Goal: Information Seeking & Learning: Learn about a topic

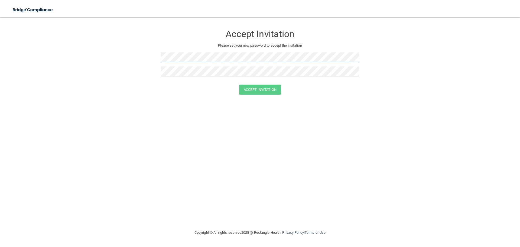
click at [150, 56] on form "Accept Invitation Please set your new password to accept the invitation Accept …" at bounding box center [260, 62] width 498 height 78
click at [205, 64] on div at bounding box center [260, 59] width 198 height 14
click at [148, 56] on form "Accept Invitation Please set your new password to accept the invitation Accept …" at bounding box center [260, 62] width 498 height 78
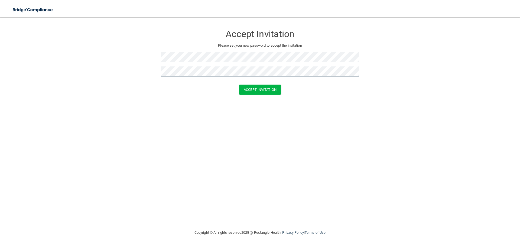
click at [239, 84] on button "Accept Invitation" at bounding box center [260, 89] width 42 height 10
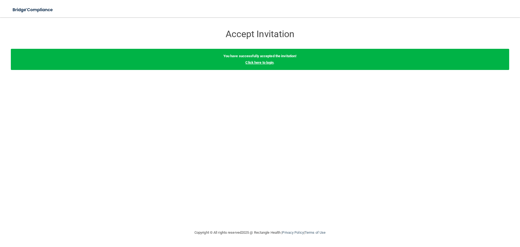
click at [268, 63] on link "Click here to login" at bounding box center [259, 62] width 28 height 4
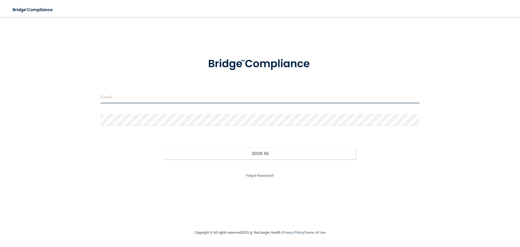
click at [175, 95] on input "email" at bounding box center [259, 97] width 319 height 12
type input "[EMAIL_ADDRESS][DOMAIN_NAME]"
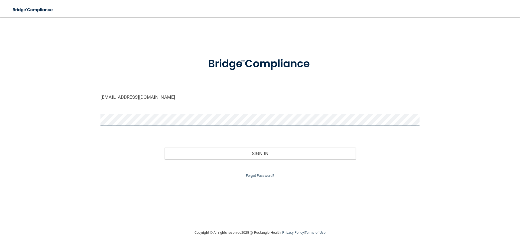
click at [164, 147] on button "Sign In" at bounding box center [259, 153] width 191 height 12
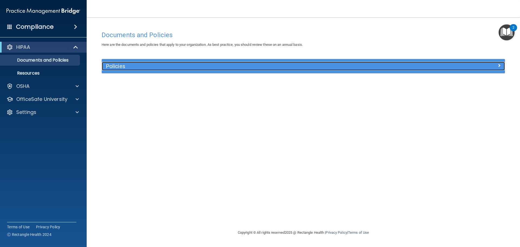
click at [347, 67] on h5 "Policies" at bounding box center [253, 66] width 294 height 6
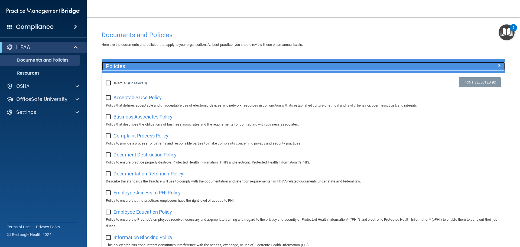
click at [345, 66] on h5 "Policies" at bounding box center [253, 66] width 294 height 6
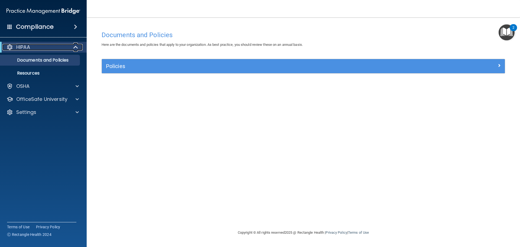
click at [47, 45] on div "HIPAA" at bounding box center [35, 47] width 67 height 6
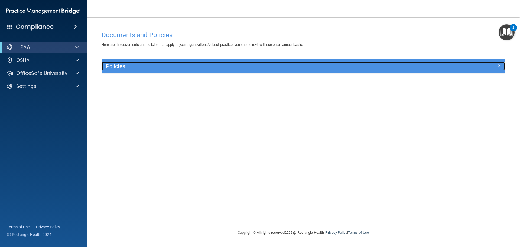
click at [130, 66] on h5 "Policies" at bounding box center [253, 66] width 294 height 6
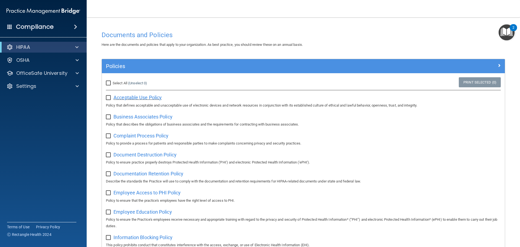
click at [138, 99] on span "Acceptable Use Policy" at bounding box center [137, 98] width 48 height 6
click at [506, 36] on img "Open Resource Center, 2 new notifications" at bounding box center [507, 32] width 16 height 16
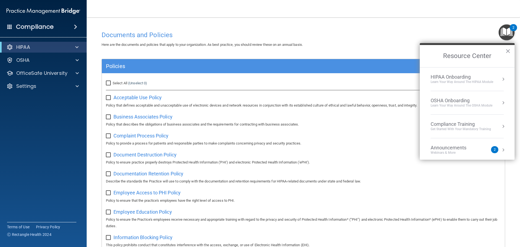
click at [467, 74] on div "HIPAA Onboarding" at bounding box center [462, 77] width 63 height 6
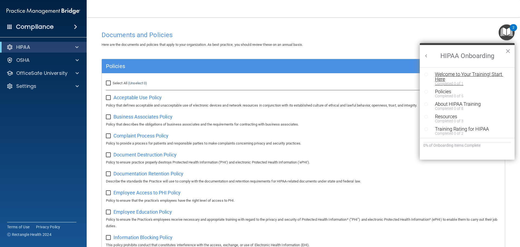
click at [470, 76] on div "Welcome to Your Training! Start Here" at bounding box center [469, 77] width 69 height 10
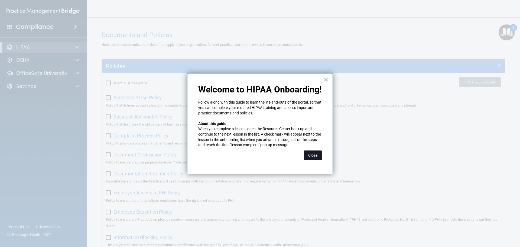
click at [313, 154] on button "Close" at bounding box center [313, 155] width 18 height 10
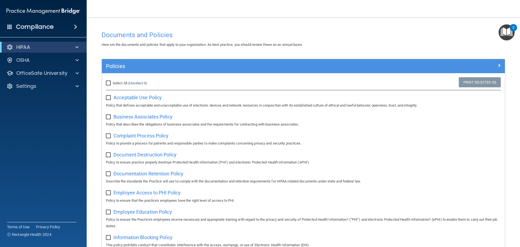
click at [505, 36] on img "Open Resource Center, 2 new notifications" at bounding box center [507, 32] width 16 height 16
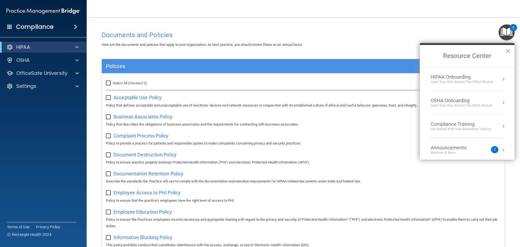
click at [465, 83] on div "Learn Your Way around the HIPAA module" at bounding box center [462, 82] width 63 height 5
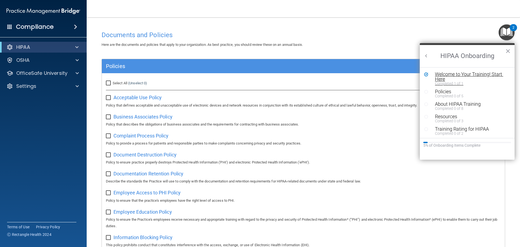
click at [452, 76] on div "Welcome to Your Training! Start Here" at bounding box center [469, 77] width 69 height 10
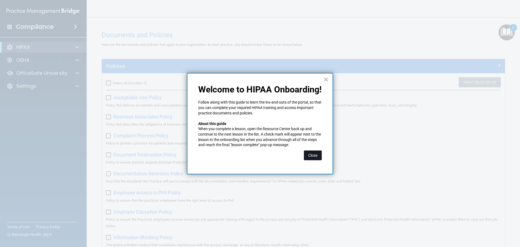
click at [318, 156] on button "Close" at bounding box center [313, 155] width 18 height 10
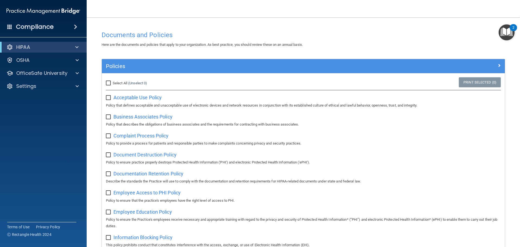
click at [108, 81] on input "Select All (Unselect 0) Unselect All" at bounding box center [109, 83] width 6 height 4
checkbox input "true"
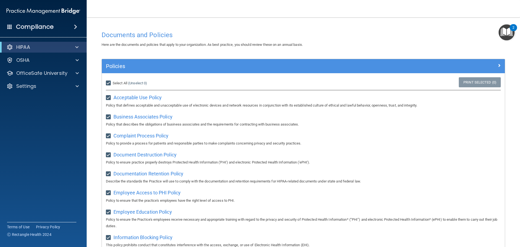
checkbox input "true"
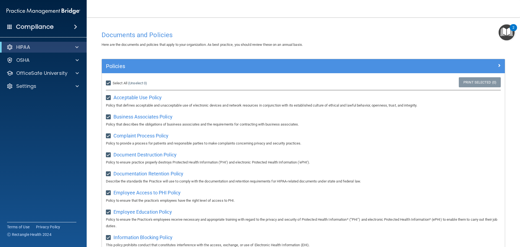
checkbox input "true"
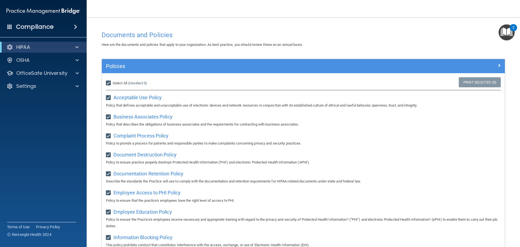
checkbox input "true"
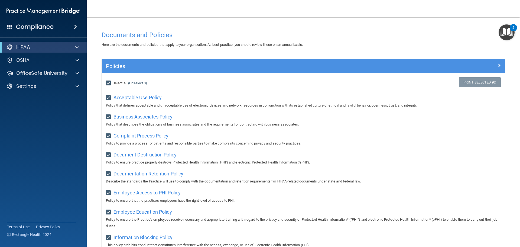
checkbox input "true"
click at [112, 84] on label "Select All (Unselect 21) Unselect All" at bounding box center [118, 83] width 25 height 6
click at [112, 84] on input "Select All (Unselect 21) Unselect All" at bounding box center [109, 83] width 6 height 4
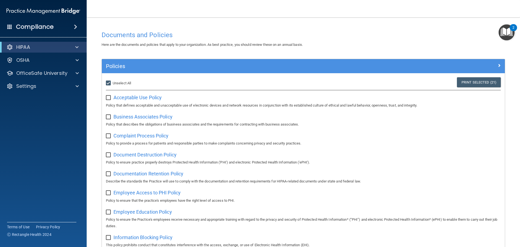
checkbox input "false"
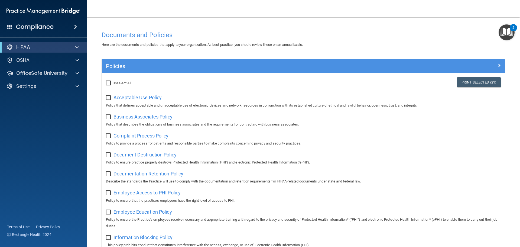
checkbox input "false"
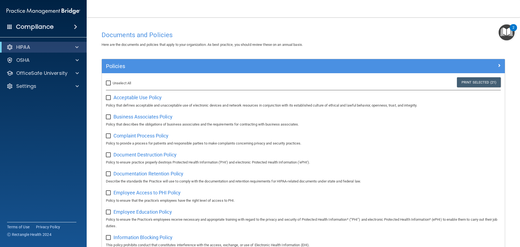
checkbox input "false"
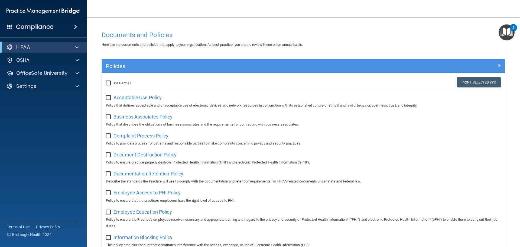
checkbox input "false"
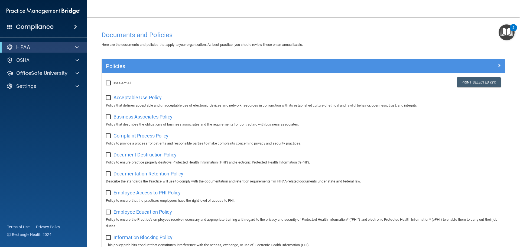
checkbox input "false"
click at [503, 38] on img "Open Resource Center, 2 new notifications" at bounding box center [507, 32] width 16 height 16
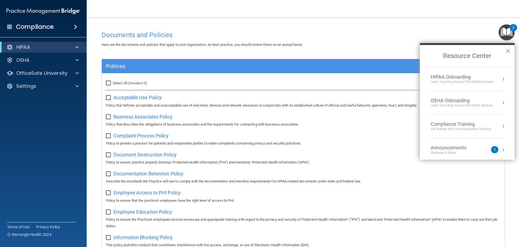
click at [500, 148] on button "Resource Center" at bounding box center [502, 149] width 5 height 5
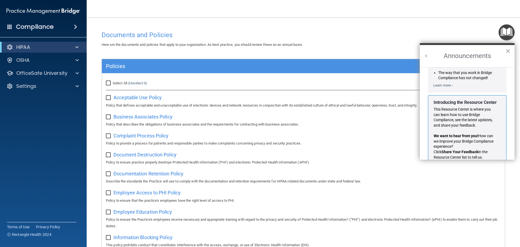
scroll to position [95, 0]
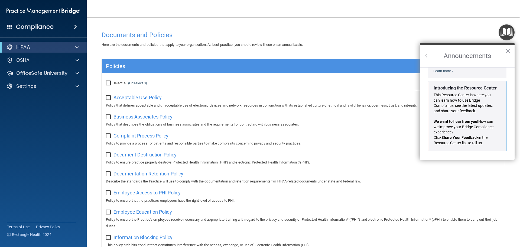
click at [425, 58] on button "Back to Resource Center Home" at bounding box center [426, 55] width 5 height 5
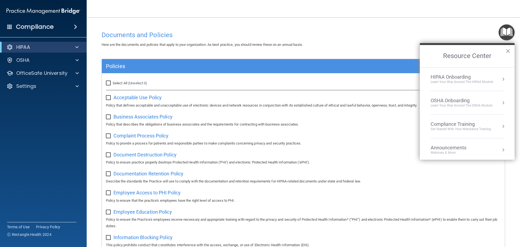
click at [446, 126] on div "Compliance Training" at bounding box center [461, 124] width 60 height 6
click at [451, 75] on div "HIPAA Training for Members" at bounding box center [454, 76] width 60 height 5
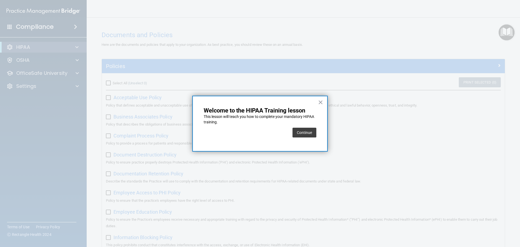
click at [305, 138] on div "Continue" at bounding box center [304, 132] width 24 height 15
click at [308, 131] on button "Continue" at bounding box center [304, 133] width 24 height 10
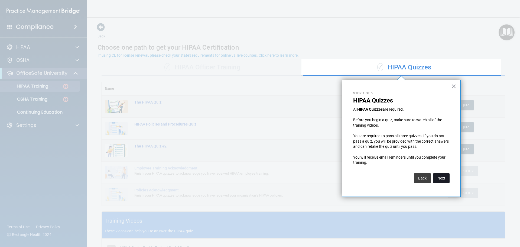
click at [444, 177] on button "Next" at bounding box center [441, 178] width 17 height 10
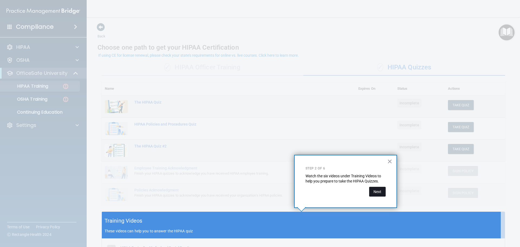
click at [374, 190] on button "Next" at bounding box center [377, 192] width 17 height 10
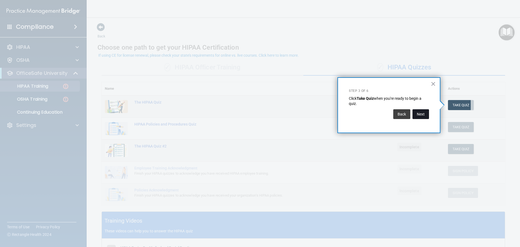
click at [419, 117] on button "Next" at bounding box center [420, 114] width 17 height 10
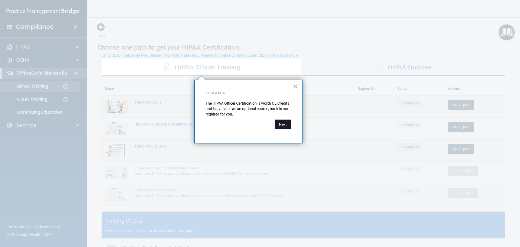
click at [282, 125] on button "Next" at bounding box center [283, 124] width 17 height 10
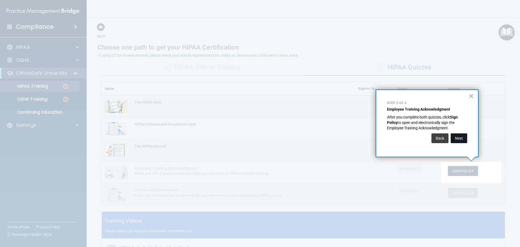
click at [462, 137] on button "Next" at bounding box center [459, 138] width 17 height 10
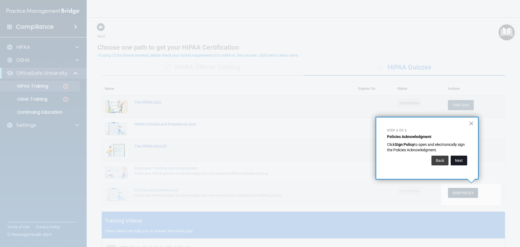
click at [464, 162] on button "Next" at bounding box center [459, 160] width 17 height 10
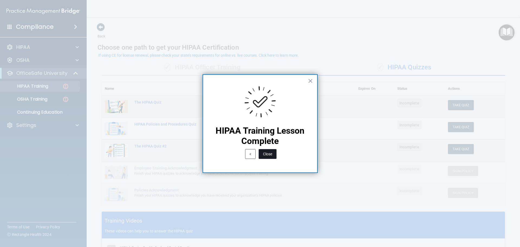
click at [268, 155] on button "Close" at bounding box center [268, 154] width 18 height 10
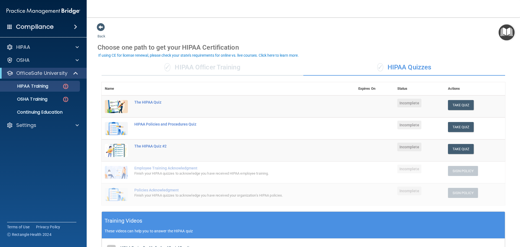
click at [220, 69] on div "✓ HIPAA Officer Training" at bounding box center [203, 67] width 202 height 16
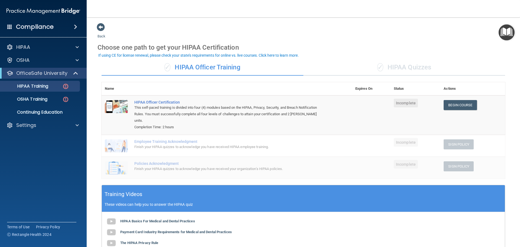
click at [405, 72] on div "✓ HIPAA Quizzes" at bounding box center [404, 67] width 202 height 16
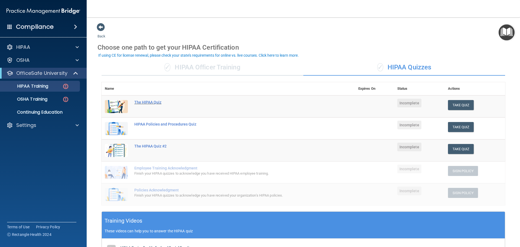
click at [152, 102] on div "The HIPAA Quiz" at bounding box center [231, 102] width 194 height 4
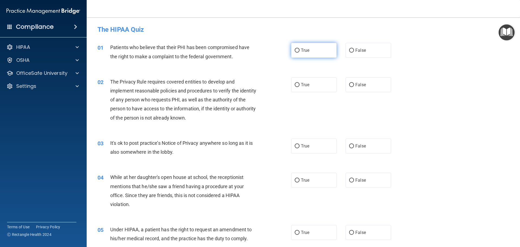
click at [304, 52] on span "True" at bounding box center [305, 50] width 8 height 5
click at [300, 52] on input "True" at bounding box center [297, 50] width 5 height 4
radio input "true"
click at [318, 87] on label "True" at bounding box center [313, 84] width 45 height 15
click at [300, 87] on input "True" at bounding box center [297, 85] width 5 height 4
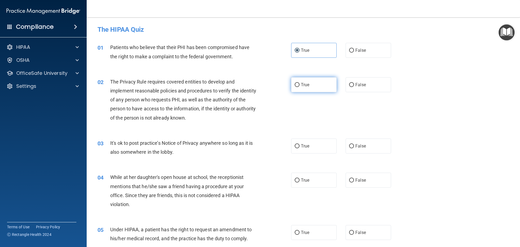
radio input "true"
click at [359, 141] on label "False" at bounding box center [368, 145] width 45 height 15
click at [354, 144] on input "False" at bounding box center [351, 146] width 5 height 4
radio input "true"
click at [359, 177] on label "False" at bounding box center [368, 180] width 45 height 15
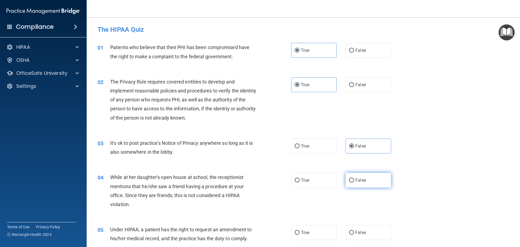
click at [354, 178] on input "False" at bounding box center [351, 180] width 5 height 4
radio input "true"
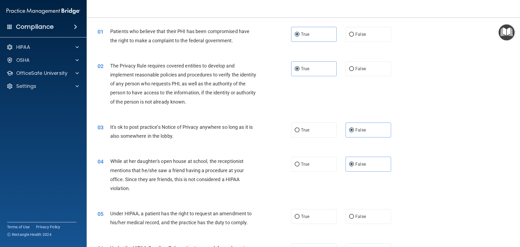
scroll to position [27, 0]
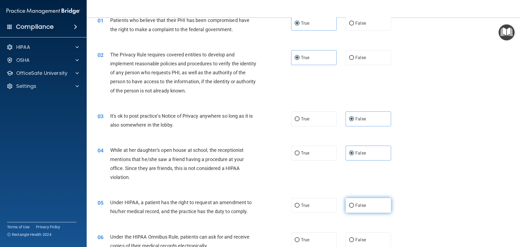
click at [378, 207] on label "False" at bounding box center [368, 205] width 45 height 15
click at [354, 207] on input "False" at bounding box center [351, 205] width 5 height 4
radio input "true"
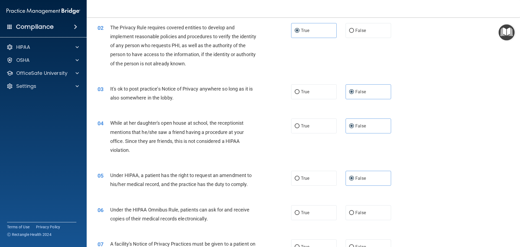
scroll to position [81, 0]
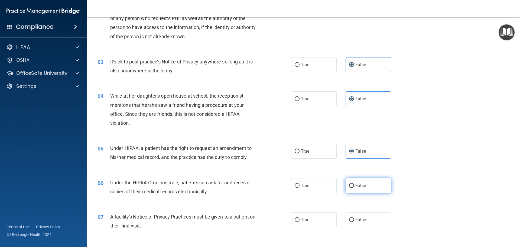
click at [374, 186] on label "False" at bounding box center [368, 185] width 45 height 15
click at [354, 186] on input "False" at bounding box center [351, 186] width 5 height 4
radio input "true"
click at [302, 216] on label "True" at bounding box center [313, 219] width 45 height 15
click at [300, 218] on input "True" at bounding box center [297, 220] width 5 height 4
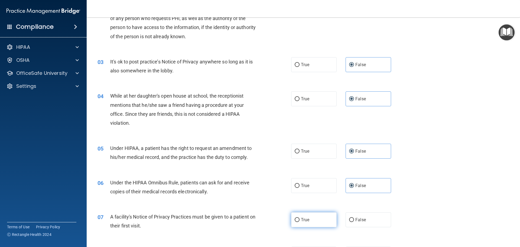
radio input "true"
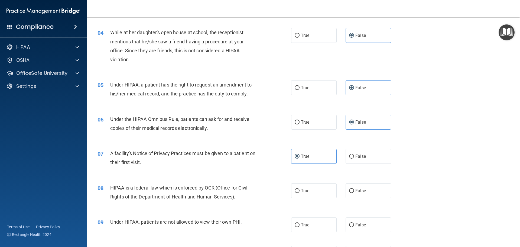
scroll to position [162, 0]
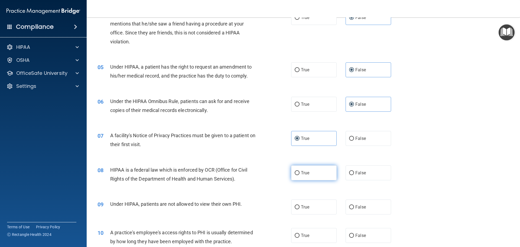
click at [306, 175] on label "True" at bounding box center [313, 172] width 45 height 15
click at [300, 175] on input "True" at bounding box center [297, 173] width 5 height 4
radio input "true"
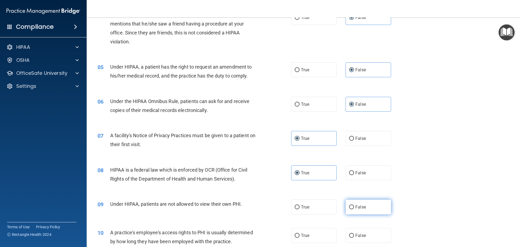
click at [359, 210] on label "False" at bounding box center [368, 206] width 45 height 15
click at [354, 209] on input "False" at bounding box center [351, 207] width 5 height 4
radio input "true"
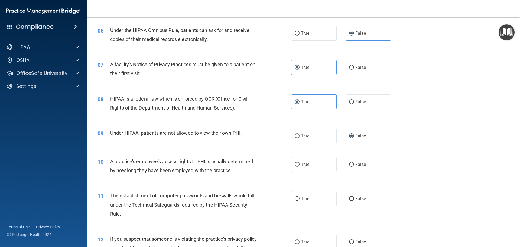
scroll to position [244, 0]
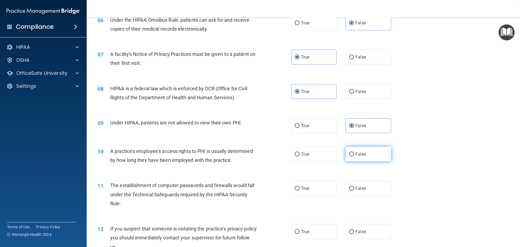
click at [355, 152] on span "False" at bounding box center [360, 153] width 11 height 5
click at [354, 152] on input "False" at bounding box center [351, 154] width 5 height 4
radio input "true"
click at [308, 191] on label "True" at bounding box center [313, 188] width 45 height 15
click at [300, 190] on input "True" at bounding box center [297, 188] width 5 height 4
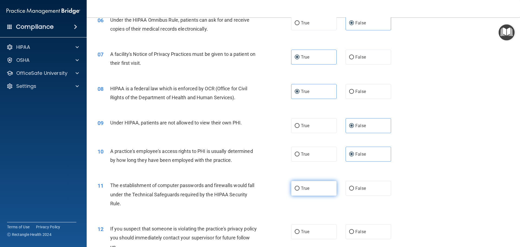
radio input "true"
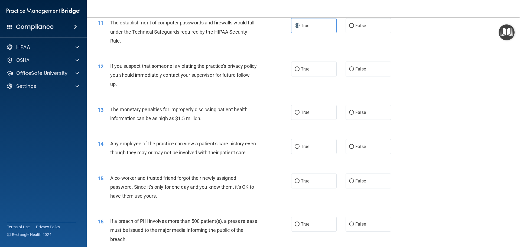
scroll to position [379, 0]
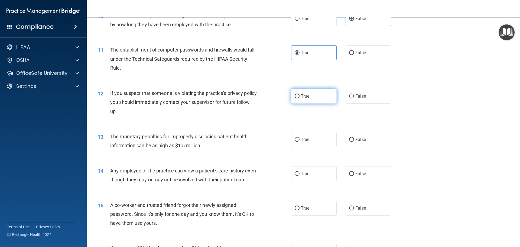
click at [322, 96] on label "True" at bounding box center [313, 96] width 45 height 15
click at [300, 96] on input "True" at bounding box center [297, 96] width 5 height 4
radio input "true"
click at [307, 138] on span "True" at bounding box center [305, 139] width 8 height 5
click at [300, 138] on input "True" at bounding box center [297, 140] width 5 height 4
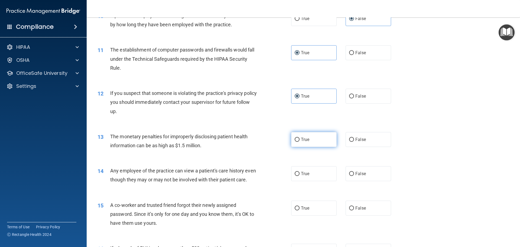
radio input "true"
click at [369, 172] on label "False" at bounding box center [368, 173] width 45 height 15
click at [354, 172] on input "False" at bounding box center [351, 174] width 5 height 4
radio input "true"
click at [373, 215] on label "False" at bounding box center [368, 207] width 45 height 15
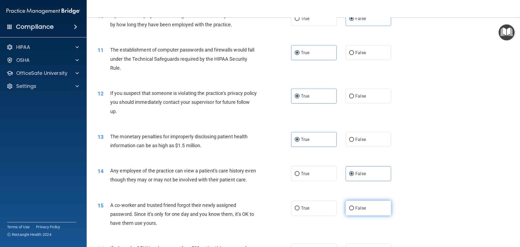
click at [354, 210] on input "False" at bounding box center [351, 208] width 5 height 4
radio input "true"
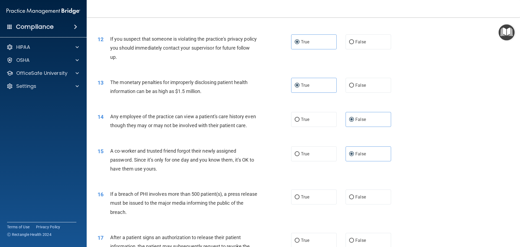
scroll to position [515, 0]
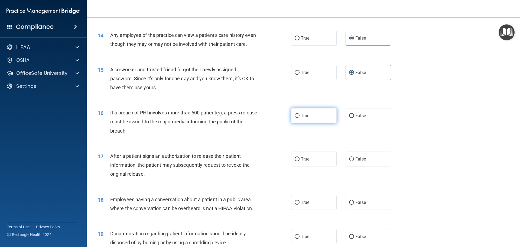
click at [310, 119] on label "True" at bounding box center [313, 115] width 45 height 15
click at [300, 118] on input "True" at bounding box center [297, 116] width 5 height 4
radio input "true"
click at [309, 166] on label "True" at bounding box center [313, 158] width 45 height 15
click at [300, 161] on input "True" at bounding box center [297, 159] width 5 height 4
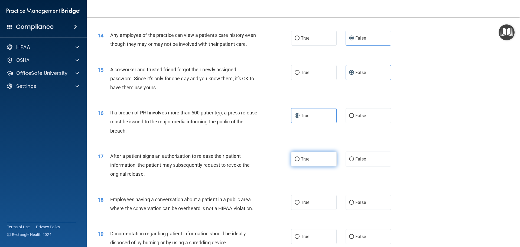
radio input "true"
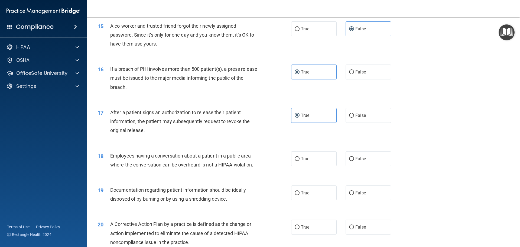
scroll to position [569, 0]
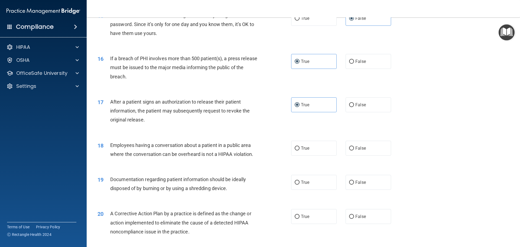
click at [392, 155] on div "True False" at bounding box center [345, 148] width 109 height 15
click at [373, 155] on label "False" at bounding box center [368, 148] width 45 height 15
click at [354, 150] on input "False" at bounding box center [351, 148] width 5 height 4
radio input "true"
click at [301, 185] on span "True" at bounding box center [305, 182] width 8 height 5
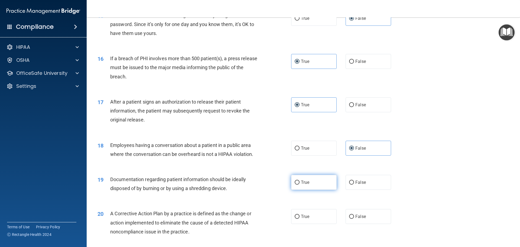
click at [299, 184] on input "True" at bounding box center [297, 182] width 5 height 4
radio input "true"
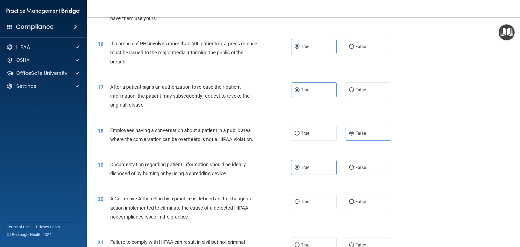
scroll to position [596, 0]
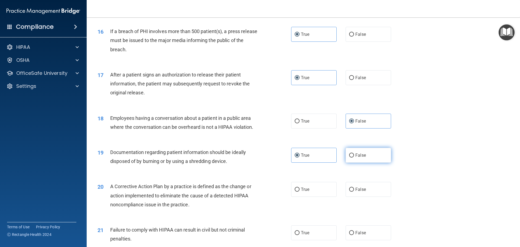
click at [371, 162] on label "False" at bounding box center [368, 155] width 45 height 15
click at [354, 157] on input "False" at bounding box center [351, 155] width 5 height 4
radio input "true"
radio input "false"
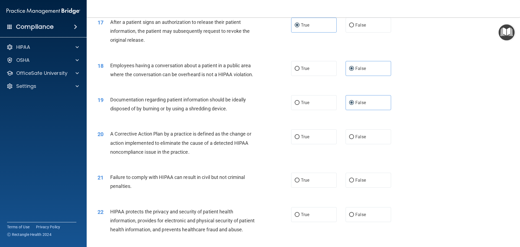
scroll to position [650, 0]
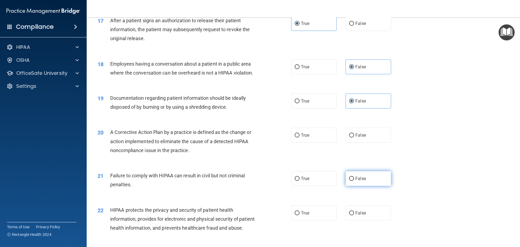
click at [377, 186] on label "False" at bounding box center [368, 178] width 45 height 15
click at [354, 181] on input "False" at bounding box center [351, 179] width 5 height 4
radio input "true"
click at [301, 138] on span "True" at bounding box center [305, 134] width 8 height 5
click at [299, 137] on input "True" at bounding box center [297, 135] width 5 height 4
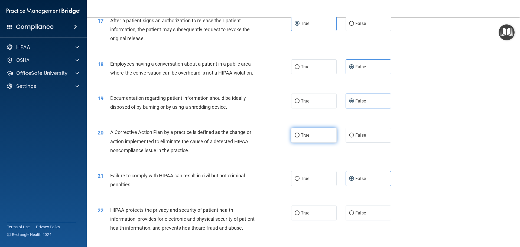
radio input "true"
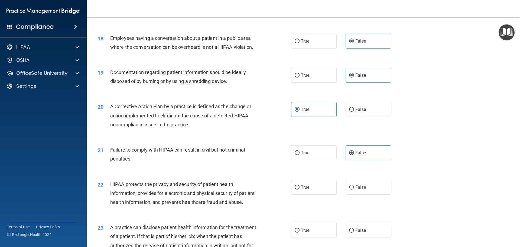
scroll to position [704, 0]
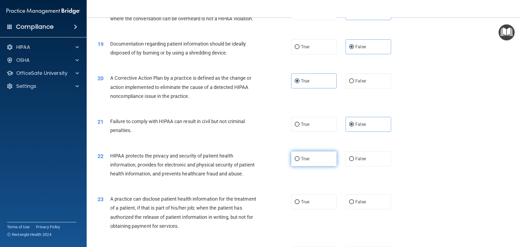
click at [304, 161] on span "True" at bounding box center [305, 158] width 8 height 5
click at [300, 161] on input "True" at bounding box center [297, 159] width 5 height 4
radio input "true"
click at [303, 161] on span "True" at bounding box center [305, 158] width 8 height 5
click at [300, 161] on input "True" at bounding box center [297, 159] width 5 height 4
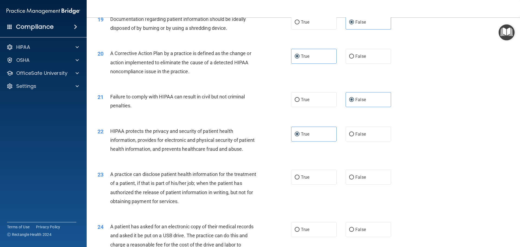
scroll to position [758, 0]
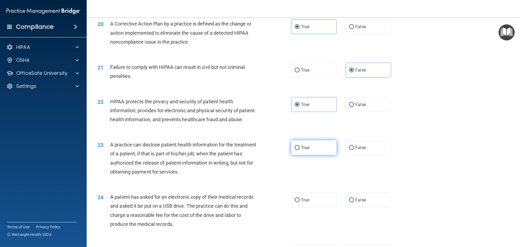
click at [317, 155] on label "True" at bounding box center [313, 147] width 45 height 15
click at [300, 150] on input "True" at bounding box center [297, 148] width 5 height 4
radio input "true"
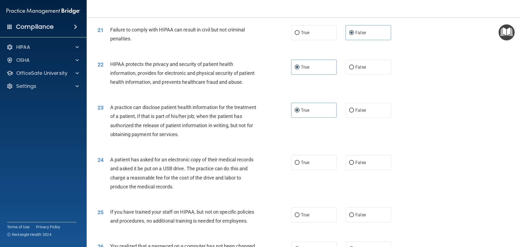
scroll to position [812, 0]
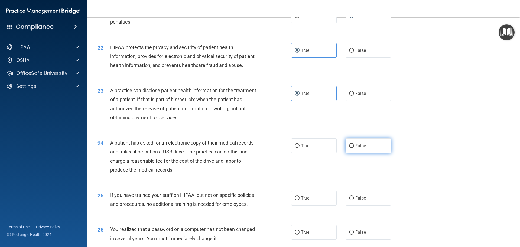
click at [382, 153] on label "False" at bounding box center [368, 145] width 45 height 15
click at [354, 148] on input "False" at bounding box center [351, 146] width 5 height 4
radio input "true"
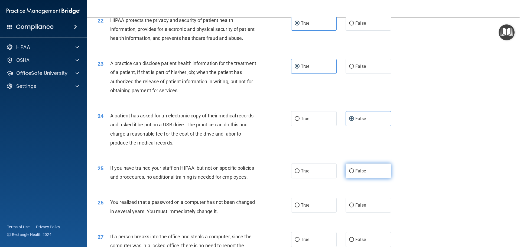
click at [378, 178] on label "False" at bounding box center [368, 170] width 45 height 15
click at [354, 173] on input "False" at bounding box center [351, 171] width 5 height 4
radio input "true"
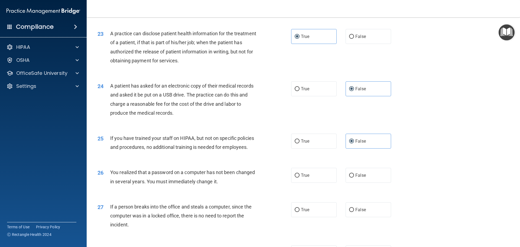
scroll to position [894, 0]
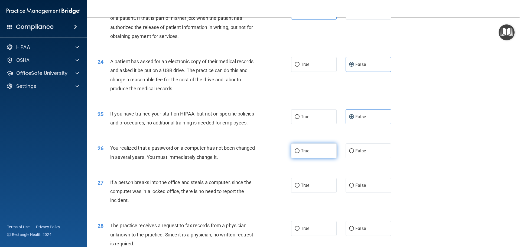
click at [316, 158] on label "True" at bounding box center [313, 150] width 45 height 15
click at [300, 153] on input "True" at bounding box center [297, 151] width 5 height 4
radio input "true"
click at [366, 193] on label "False" at bounding box center [368, 185] width 45 height 15
click at [354, 187] on input "False" at bounding box center [351, 185] width 5 height 4
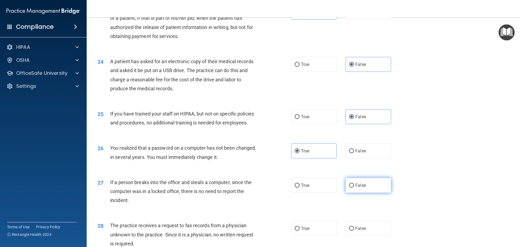
radio input "true"
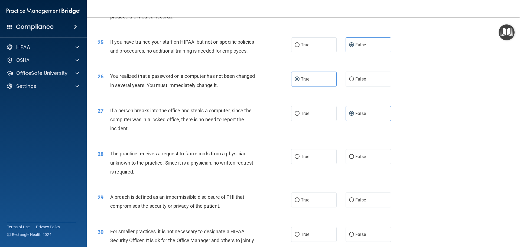
scroll to position [975, 0]
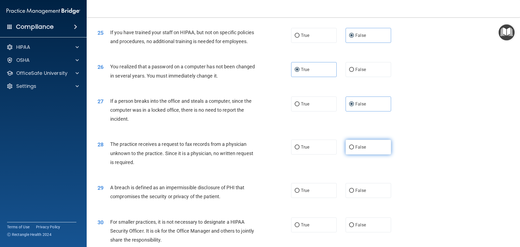
click at [352, 154] on label "False" at bounding box center [368, 146] width 45 height 15
click at [352, 149] on input "False" at bounding box center [351, 147] width 5 height 4
radio input "true"
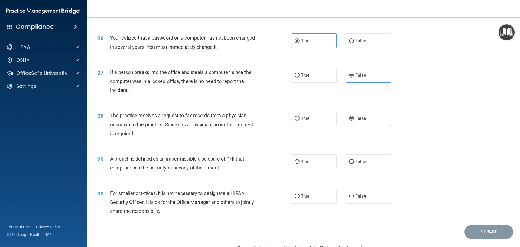
scroll to position [1035, 0]
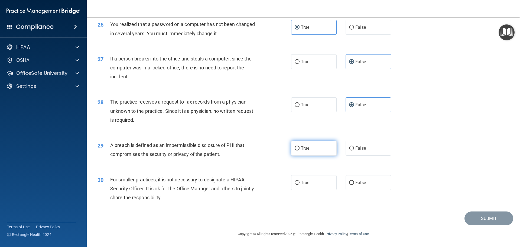
click at [305, 150] on span "True" at bounding box center [305, 147] width 8 height 5
click at [300, 150] on input "True" at bounding box center [297, 148] width 5 height 4
radio input "true"
click at [380, 186] on label "False" at bounding box center [368, 182] width 45 height 15
click at [354, 185] on input "False" at bounding box center [351, 183] width 5 height 4
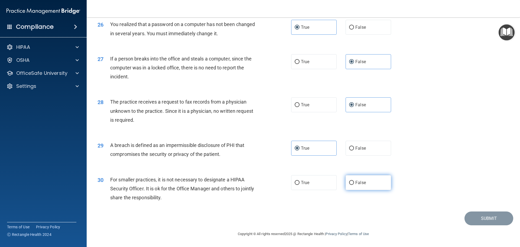
radio input "true"
click at [477, 216] on button "Submit" at bounding box center [488, 218] width 49 height 14
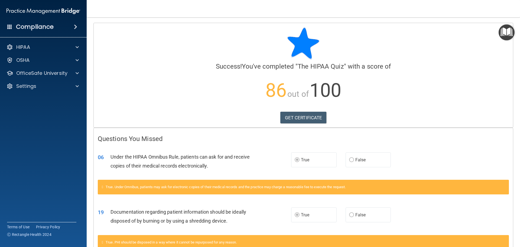
click at [104, 107] on p "86 out of 100" at bounding box center [303, 90] width 411 height 35
click at [308, 118] on link "GET CERTIFICATE" at bounding box center [303, 118] width 46 height 12
click at [70, 45] on div at bounding box center [77, 47] width 14 height 6
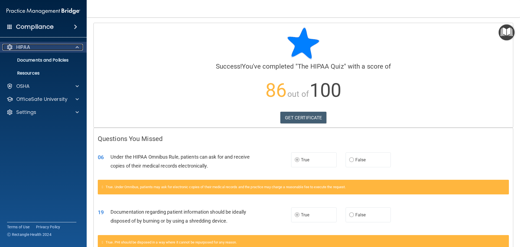
click at [81, 45] on div at bounding box center [77, 47] width 14 height 6
click at [78, 47] on span at bounding box center [77, 47] width 3 height 6
click at [56, 25] on div "Compliance" at bounding box center [43, 27] width 87 height 12
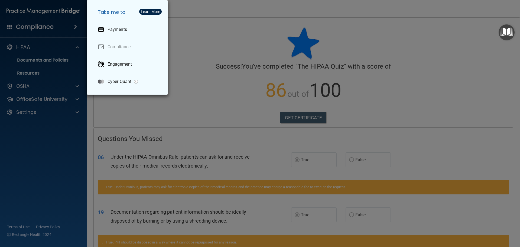
click at [56, 28] on div "Take me to: Payments Compliance Engagement Cyber Quant" at bounding box center [260, 123] width 520 height 247
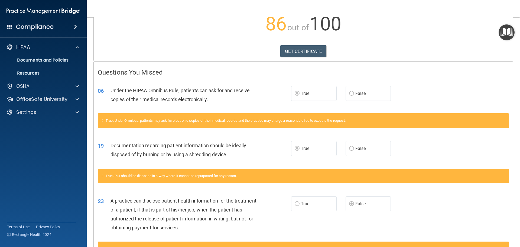
scroll to position [108, 0]
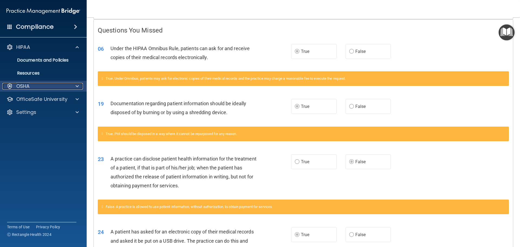
click at [75, 85] on div at bounding box center [77, 86] width 14 height 6
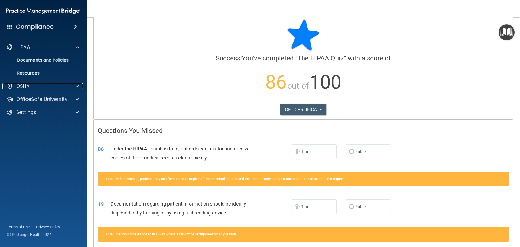
scroll to position [0, 0]
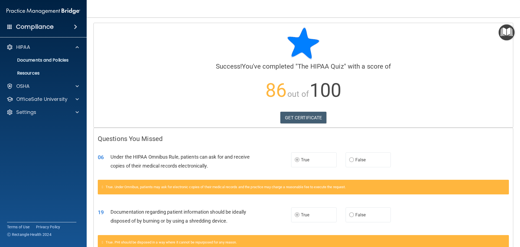
click at [8, 28] on span at bounding box center [9, 26] width 5 height 5
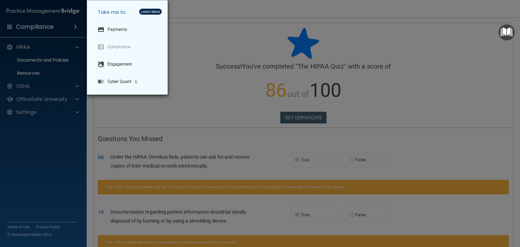
click at [10, 25] on div "Take me to: Payments Compliance Engagement Cyber Quant" at bounding box center [260, 123] width 520 height 247
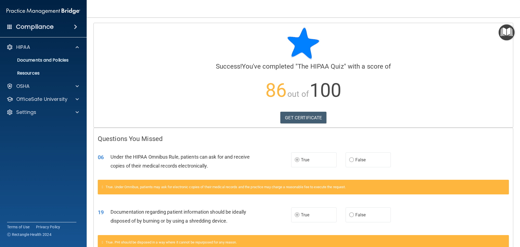
click at [53, 11] on img at bounding box center [43, 11] width 74 height 11
click at [506, 38] on img "Open Resource Center" at bounding box center [507, 32] width 16 height 16
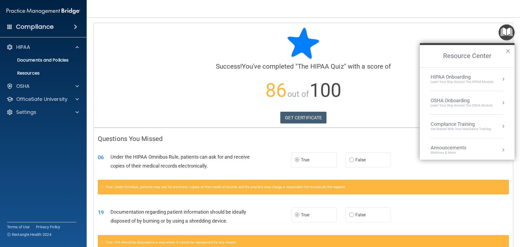
click at [458, 128] on div "Get Started with your mandatory training" at bounding box center [461, 129] width 60 height 5
click at [461, 75] on div "HIPAA Training for Members" at bounding box center [454, 76] width 60 height 5
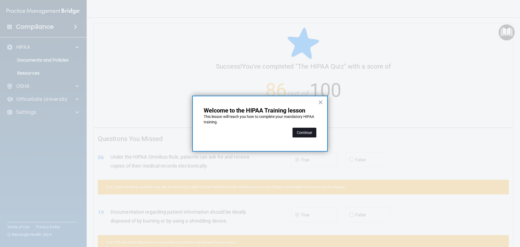
click at [306, 137] on button "Continue" at bounding box center [304, 133] width 24 height 10
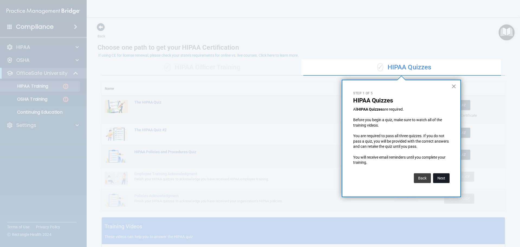
click at [439, 180] on button "Next" at bounding box center [441, 178] width 17 height 10
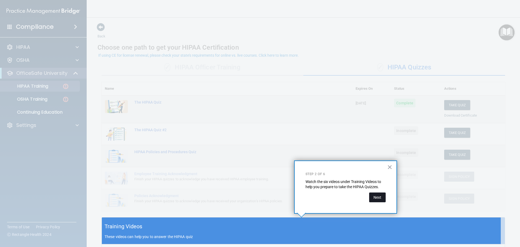
click at [380, 198] on button "Next" at bounding box center [377, 197] width 17 height 10
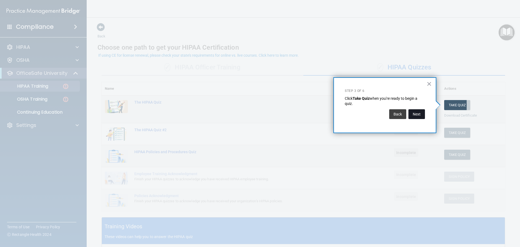
click at [418, 111] on button "Next" at bounding box center [416, 114] width 17 height 10
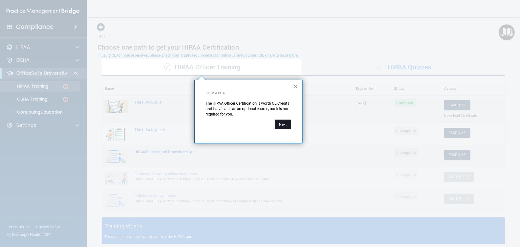
click at [282, 124] on button "Next" at bounding box center [283, 124] width 17 height 10
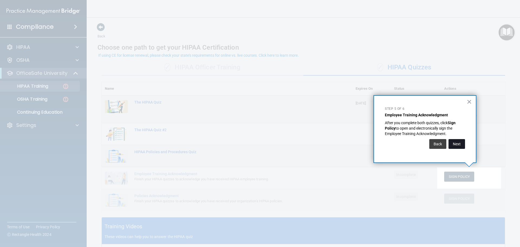
click at [463, 143] on button "Next" at bounding box center [456, 144] width 17 height 10
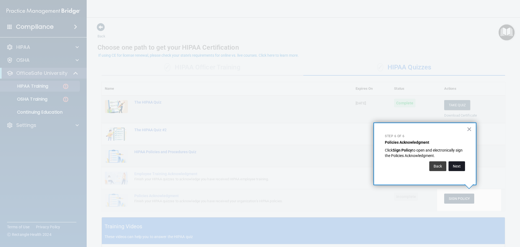
click at [453, 168] on button "Next" at bounding box center [456, 166] width 17 height 10
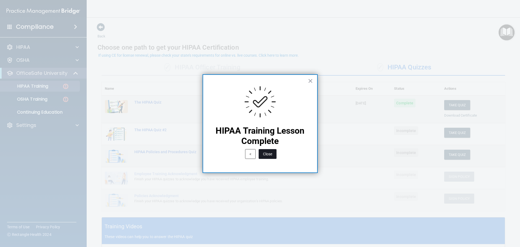
click at [272, 152] on button "Close" at bounding box center [268, 154] width 18 height 10
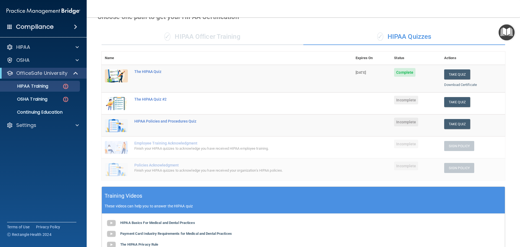
scroll to position [27, 0]
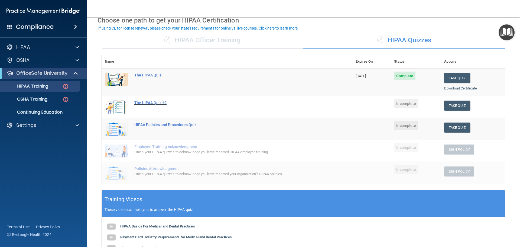
click at [157, 105] on div "The HIPAA Quiz #2" at bounding box center [229, 102] width 191 height 4
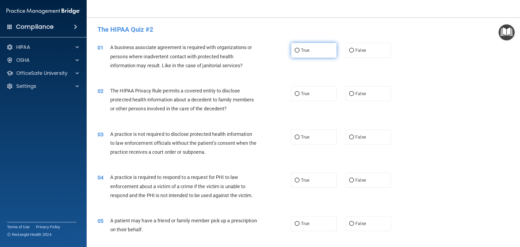
click at [310, 54] on label "True" at bounding box center [313, 50] width 45 height 15
click at [300, 53] on input "True" at bounding box center [297, 50] width 5 height 4
radio input "true"
click at [360, 97] on label "False" at bounding box center [368, 93] width 45 height 15
click at [354, 96] on input "False" at bounding box center [351, 94] width 5 height 4
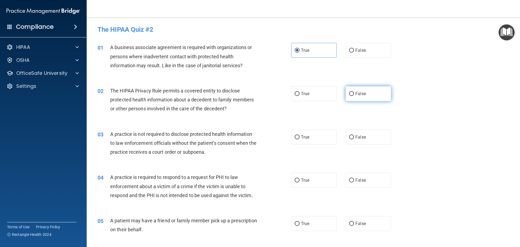
radio input "true"
click at [309, 141] on label "True" at bounding box center [313, 136] width 45 height 15
click at [300, 139] on input "True" at bounding box center [297, 137] width 5 height 4
radio input "true"
click at [363, 221] on label "False" at bounding box center [368, 223] width 45 height 15
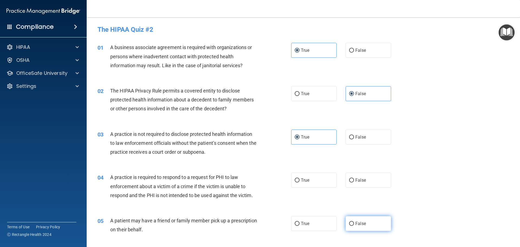
click at [354, 222] on input "False" at bounding box center [351, 224] width 5 height 4
radio input "true"
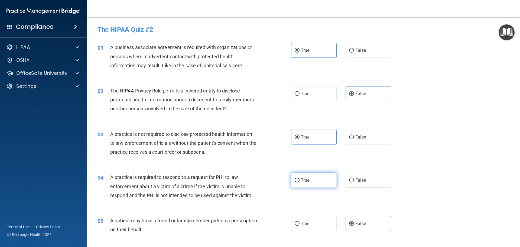
click at [315, 181] on label "True" at bounding box center [313, 180] width 45 height 15
click at [300, 181] on input "True" at bounding box center [297, 180] width 5 height 4
radio input "true"
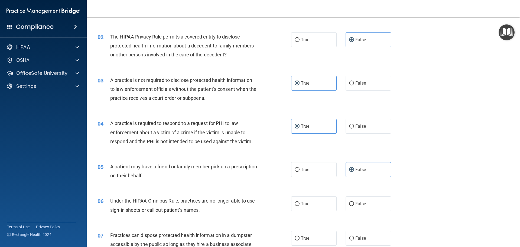
scroll to position [54, 0]
click at [364, 203] on label "False" at bounding box center [368, 203] width 45 height 15
click at [354, 203] on input "False" at bounding box center [351, 203] width 5 height 4
radio input "true"
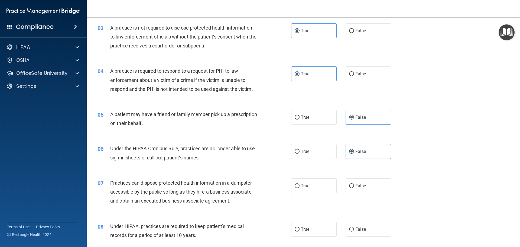
scroll to position [108, 0]
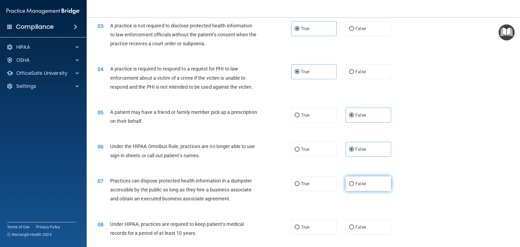
click at [361, 184] on span "False" at bounding box center [360, 183] width 11 height 5
click at [354, 184] on input "False" at bounding box center [351, 184] width 5 height 4
radio input "true"
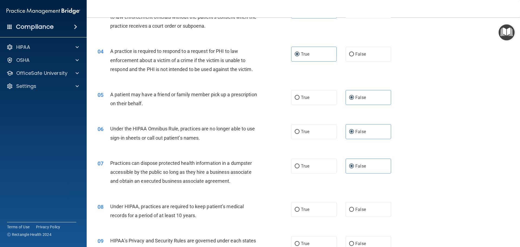
scroll to position [135, 0]
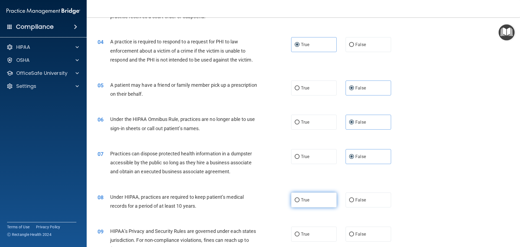
click at [305, 202] on span "True" at bounding box center [305, 199] width 8 height 5
click at [300, 202] on input "True" at bounding box center [297, 200] width 5 height 4
radio input "true"
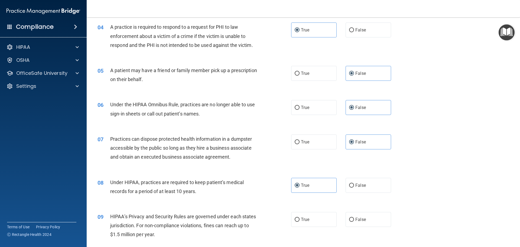
scroll to position [162, 0]
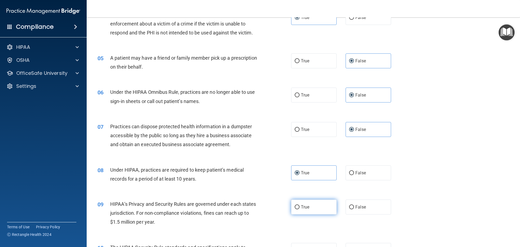
click at [320, 209] on label "True" at bounding box center [313, 206] width 45 height 15
click at [300, 209] on input "True" at bounding box center [297, 207] width 5 height 4
radio input "true"
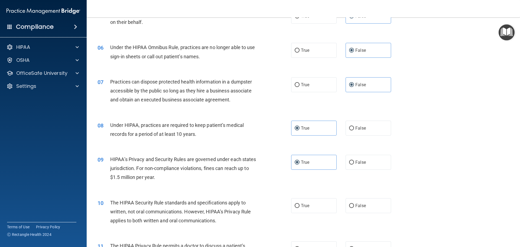
scroll to position [217, 0]
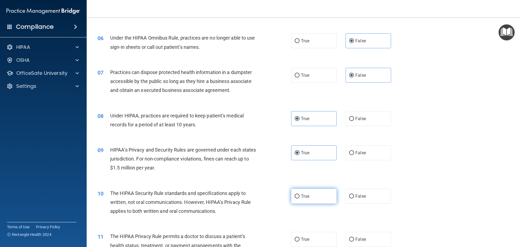
click at [301, 198] on span "True" at bounding box center [305, 195] width 8 height 5
click at [300, 198] on input "True" at bounding box center [297, 196] width 5 height 4
radio input "true"
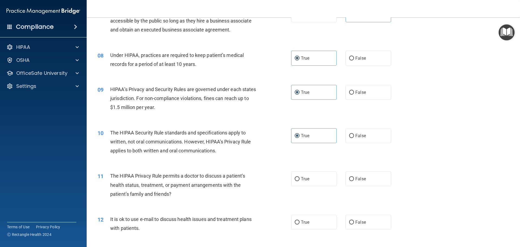
scroll to position [298, 0]
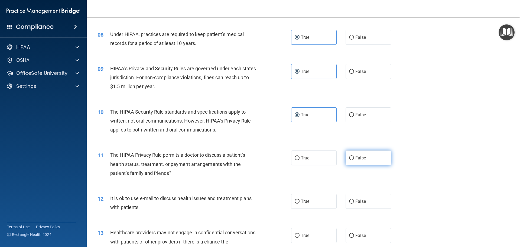
click at [370, 152] on label "False" at bounding box center [368, 157] width 45 height 15
click at [354, 156] on input "False" at bounding box center [351, 158] width 5 height 4
radio input "true"
click at [367, 197] on label "False" at bounding box center [368, 201] width 45 height 15
click at [354, 199] on input "False" at bounding box center [351, 201] width 5 height 4
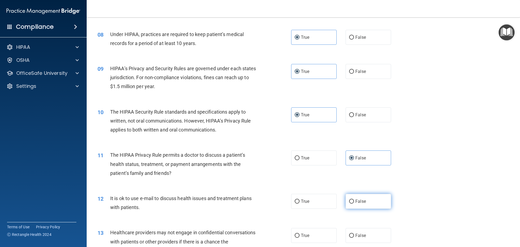
radio input "true"
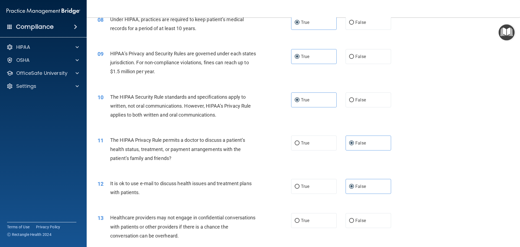
scroll to position [325, 0]
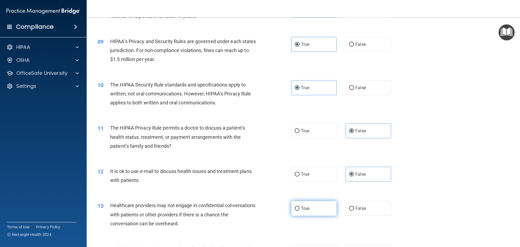
click at [305, 207] on span "True" at bounding box center [305, 208] width 8 height 5
click at [300, 207] on input "True" at bounding box center [297, 208] width 5 height 4
radio input "true"
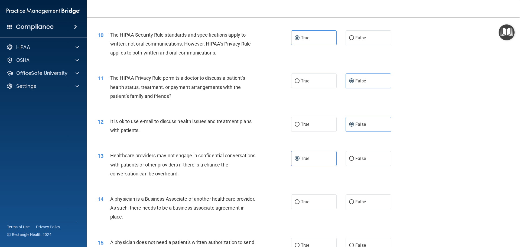
scroll to position [379, 0]
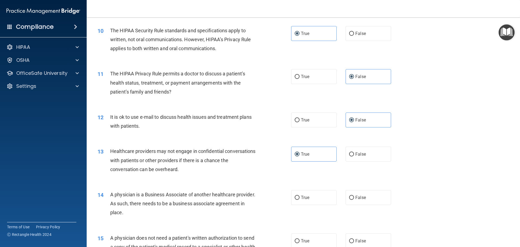
click at [437, 189] on div "14 A physician is a Business Associate of another healthcare provider. As such,…" at bounding box center [303, 204] width 420 height 43
click at [355, 198] on span "False" at bounding box center [360, 197] width 11 height 5
click at [354, 198] on input "False" at bounding box center [351, 198] width 5 height 4
radio input "true"
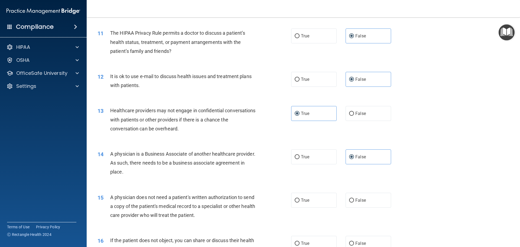
scroll to position [460, 0]
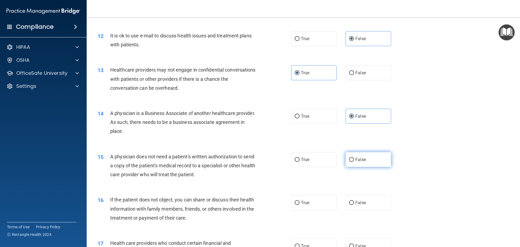
click at [373, 152] on label "False" at bounding box center [368, 159] width 45 height 15
click at [354, 158] on input "False" at bounding box center [351, 160] width 5 height 4
radio input "true"
click at [372, 207] on label "False" at bounding box center [368, 202] width 45 height 15
click at [354, 205] on input "False" at bounding box center [351, 203] width 5 height 4
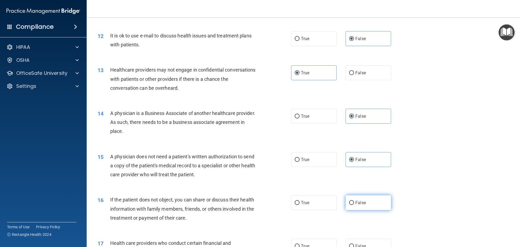
radio input "true"
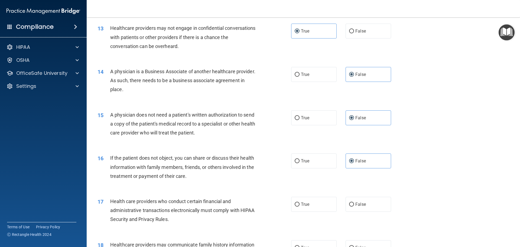
scroll to position [515, 0]
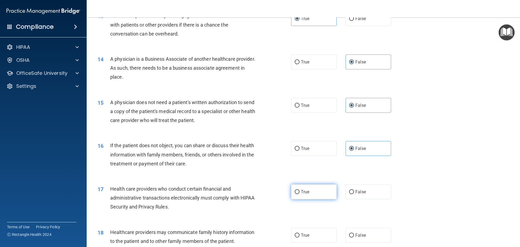
click at [315, 188] on label "True" at bounding box center [313, 191] width 45 height 15
click at [300, 190] on input "True" at bounding box center [297, 192] width 5 height 4
radio input "true"
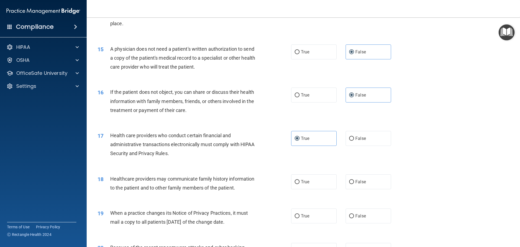
scroll to position [569, 0]
click at [358, 178] on label "False" at bounding box center [368, 180] width 45 height 15
click at [354, 179] on input "False" at bounding box center [351, 181] width 5 height 4
radio input "true"
click at [324, 218] on label "True" at bounding box center [313, 214] width 45 height 15
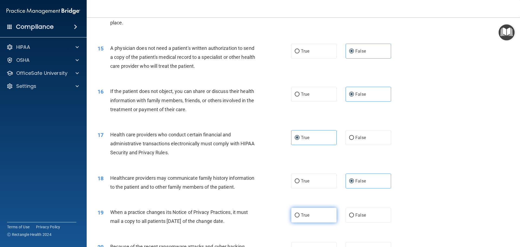
click at [300, 217] on input "True" at bounding box center [297, 215] width 5 height 4
radio input "true"
click at [397, 195] on div "18 Healthcare providers may communicate family history information to the patie…" at bounding box center [303, 184] width 420 height 34
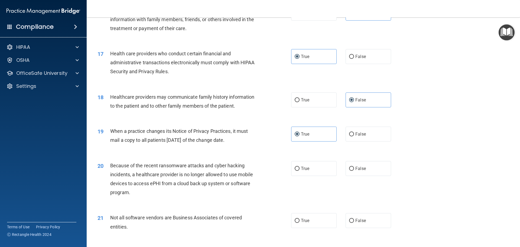
scroll to position [650, 0]
click at [371, 172] on label "False" at bounding box center [368, 168] width 45 height 15
click at [354, 170] on input "False" at bounding box center [351, 168] width 5 height 4
radio input "true"
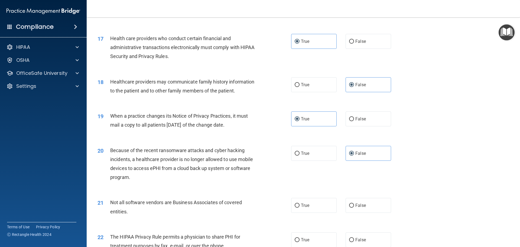
scroll to position [677, 0]
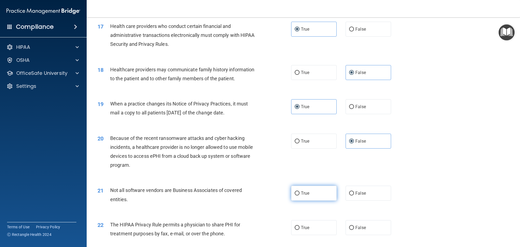
click at [308, 199] on label "True" at bounding box center [313, 193] width 45 height 15
click at [300, 195] on input "True" at bounding box center [297, 193] width 5 height 4
radio input "true"
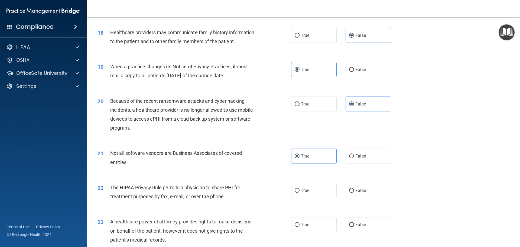
scroll to position [731, 0]
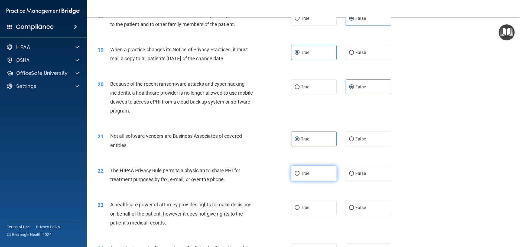
click at [307, 166] on label "True" at bounding box center [313, 173] width 45 height 15
click at [300, 171] on input "True" at bounding box center [297, 173] width 5 height 4
radio input "true"
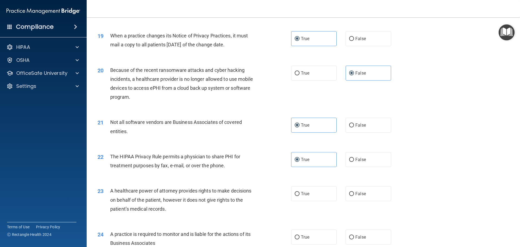
scroll to position [758, 0]
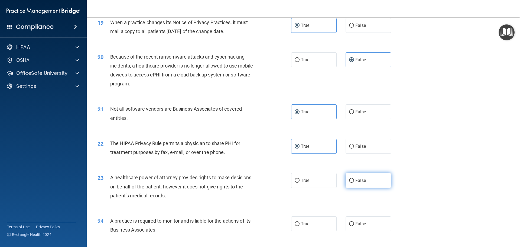
click at [357, 181] on span "False" at bounding box center [360, 180] width 11 height 5
click at [354, 181] on input "False" at bounding box center [351, 180] width 5 height 4
radio input "true"
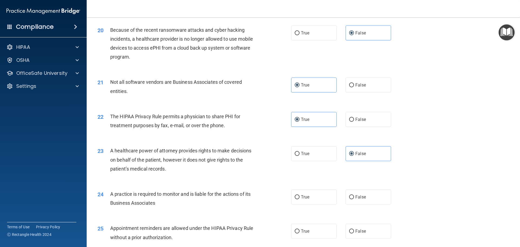
scroll to position [785, 0]
click at [304, 200] on label "True" at bounding box center [313, 196] width 45 height 15
click at [300, 199] on input "True" at bounding box center [297, 197] width 5 height 4
radio input "true"
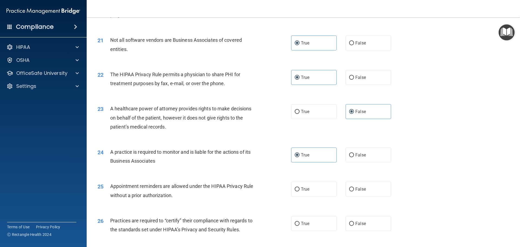
scroll to position [840, 0]
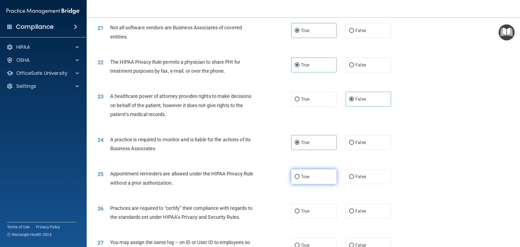
click at [309, 174] on label "True" at bounding box center [313, 176] width 45 height 15
click at [300, 175] on input "True" at bounding box center [297, 177] width 5 height 4
radio input "true"
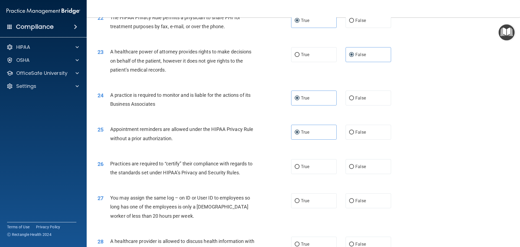
scroll to position [894, 0]
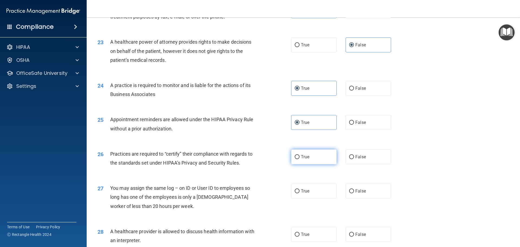
click at [310, 163] on label "True" at bounding box center [313, 156] width 45 height 15
click at [300, 159] on input "True" at bounding box center [297, 157] width 5 height 4
radio input "true"
click at [358, 192] on span "False" at bounding box center [360, 190] width 11 height 5
click at [354, 192] on input "False" at bounding box center [351, 191] width 5 height 4
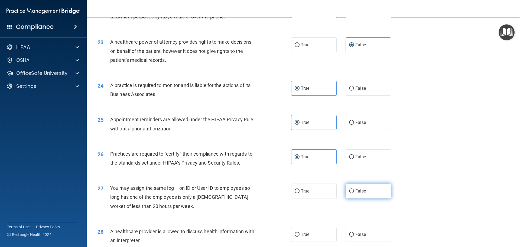
radio input "true"
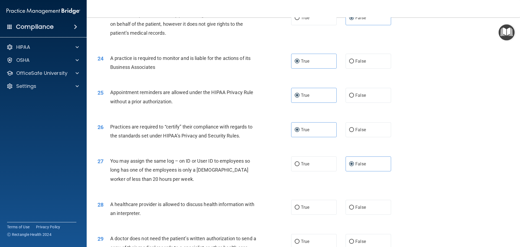
click at [295, 186] on div "27 You may assign the same log – on ID or User ID to employees so long has one …" at bounding box center [303, 170] width 420 height 43
click at [309, 212] on label "True" at bounding box center [313, 207] width 45 height 15
click at [300, 209] on input "True" at bounding box center [297, 207] width 5 height 4
radio input "true"
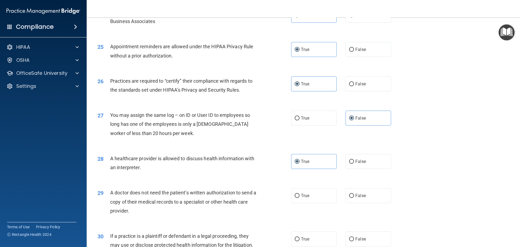
scroll to position [975, 0]
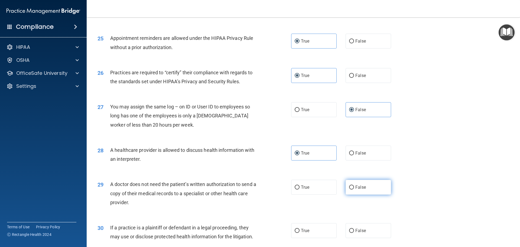
click at [377, 189] on label "False" at bounding box center [368, 187] width 45 height 15
click at [354, 189] on input "False" at bounding box center [351, 187] width 5 height 4
radio input "true"
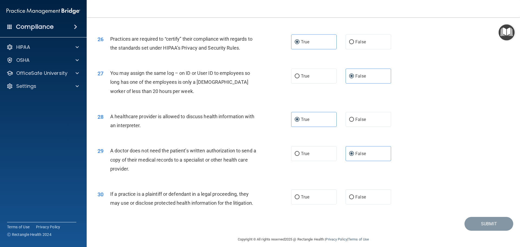
scroll to position [1014, 0]
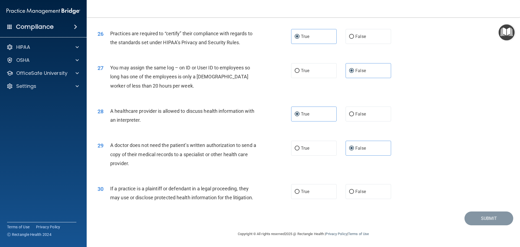
click at [184, 214] on div "Submit" at bounding box center [303, 218] width 420 height 14
click at [357, 196] on label "False" at bounding box center [368, 191] width 45 height 15
click at [354, 194] on input "False" at bounding box center [351, 192] width 5 height 4
radio input "true"
click at [468, 216] on button "Submit" at bounding box center [488, 218] width 49 height 14
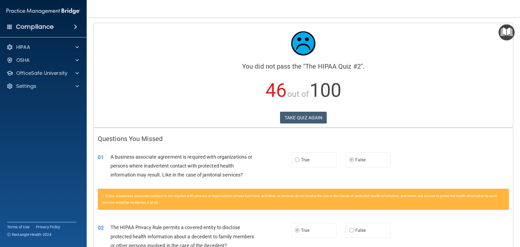
click at [504, 34] on img "Open Resource Center" at bounding box center [507, 32] width 16 height 16
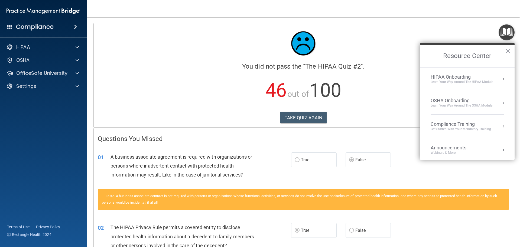
click at [462, 127] on div "Get Started with your mandatory training" at bounding box center [461, 129] width 60 height 5
click at [445, 71] on ol "HIPAA Training for Members" at bounding box center [467, 113] width 86 height 92
click at [448, 77] on div "HIPAA Training for Members" at bounding box center [454, 76] width 60 height 5
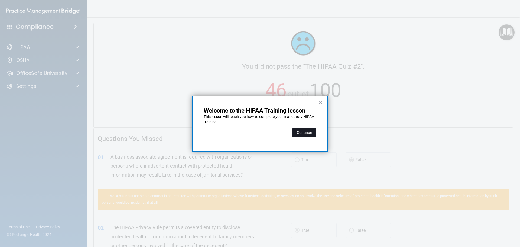
click at [304, 133] on button "Continue" at bounding box center [304, 133] width 24 height 10
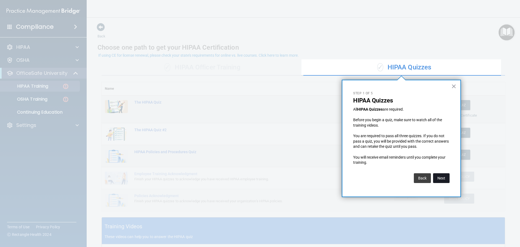
click at [443, 177] on button "Next" at bounding box center [441, 178] width 17 height 10
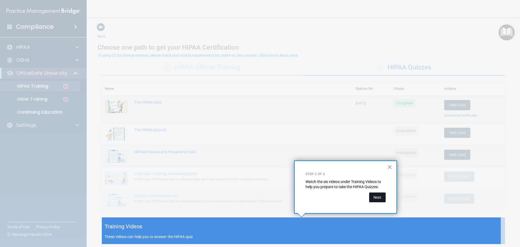
click at [375, 196] on button "Next" at bounding box center [377, 197] width 17 height 10
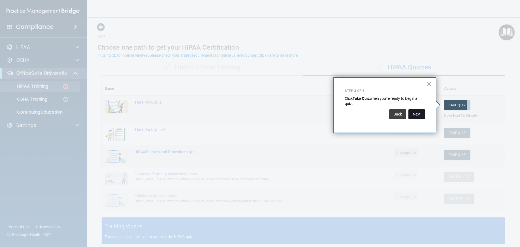
click at [412, 114] on button "Next" at bounding box center [416, 114] width 17 height 10
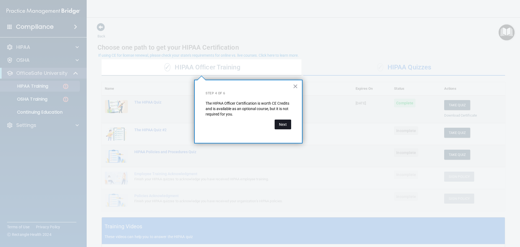
click at [284, 127] on button "Next" at bounding box center [283, 124] width 17 height 10
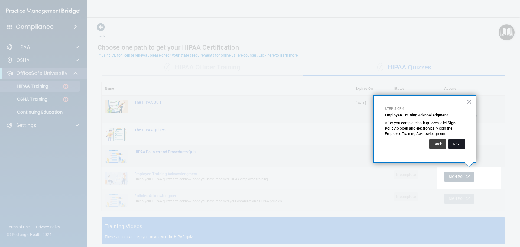
click at [460, 144] on button "Next" at bounding box center [456, 144] width 17 height 10
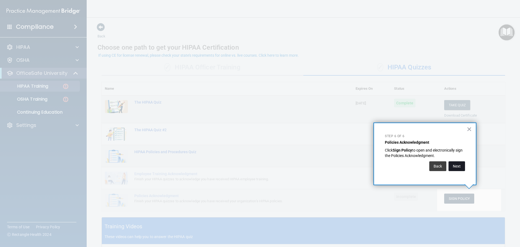
click at [454, 165] on button "Next" at bounding box center [456, 166] width 17 height 10
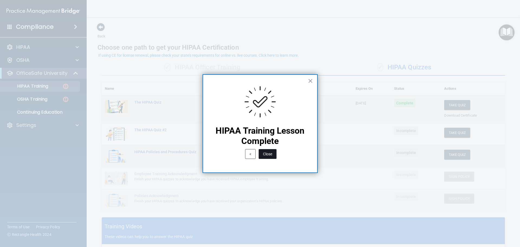
click at [261, 156] on button "Close" at bounding box center [268, 154] width 18 height 10
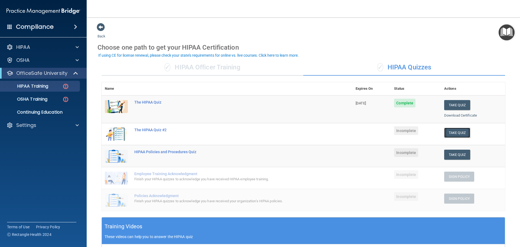
click at [449, 132] on button "Take Quiz" at bounding box center [457, 133] width 26 height 10
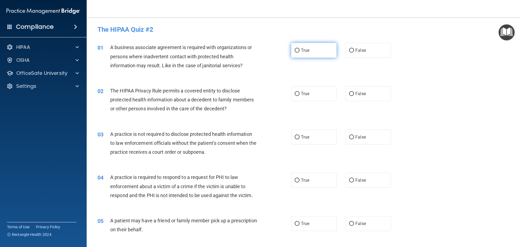
click at [317, 51] on label "True" at bounding box center [313, 50] width 45 height 15
click at [300, 51] on input "True" at bounding box center [297, 50] width 5 height 4
radio input "true"
click at [366, 93] on label "False" at bounding box center [368, 93] width 45 height 15
click at [354, 93] on input "False" at bounding box center [351, 94] width 5 height 4
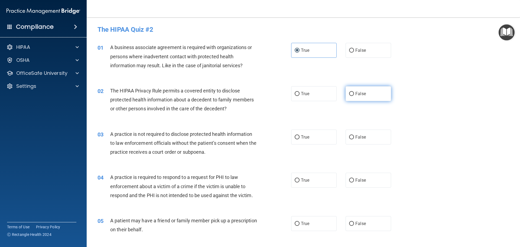
radio input "true"
click at [292, 137] on label "True" at bounding box center [313, 136] width 45 height 15
click at [295, 137] on input "True" at bounding box center [297, 137] width 5 height 4
radio input "true"
click at [295, 180] on input "True" at bounding box center [297, 180] width 5 height 4
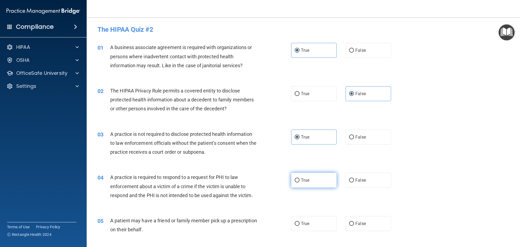
radio input "true"
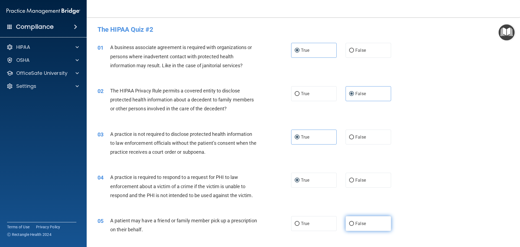
click at [350, 228] on label "False" at bounding box center [368, 223] width 45 height 15
click at [350, 226] on input "False" at bounding box center [351, 224] width 5 height 4
radio input "true"
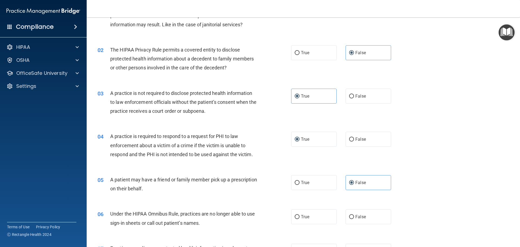
scroll to position [54, 0]
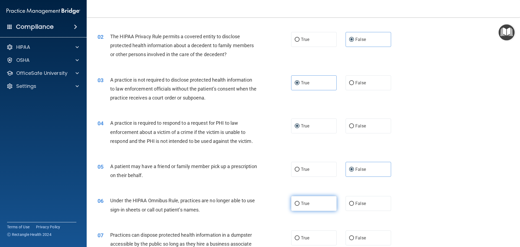
click at [302, 210] on label "True" at bounding box center [313, 203] width 45 height 15
click at [300, 206] on input "True" at bounding box center [297, 203] width 5 height 4
radio input "true"
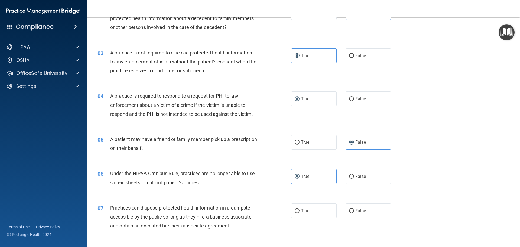
scroll to position [108, 0]
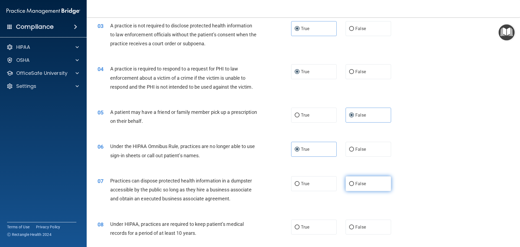
click at [355, 186] on span "False" at bounding box center [360, 183] width 11 height 5
click at [354, 186] on input "False" at bounding box center [351, 184] width 5 height 4
radio input "true"
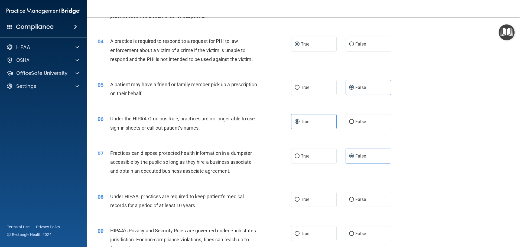
scroll to position [162, 0]
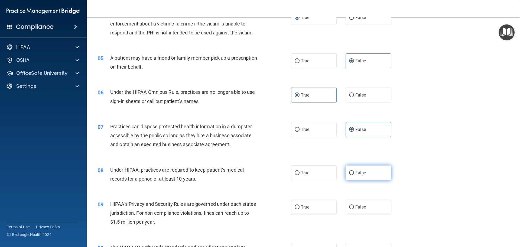
click at [362, 180] on label "False" at bounding box center [368, 172] width 45 height 15
click at [354, 175] on input "False" at bounding box center [351, 173] width 5 height 4
radio input "true"
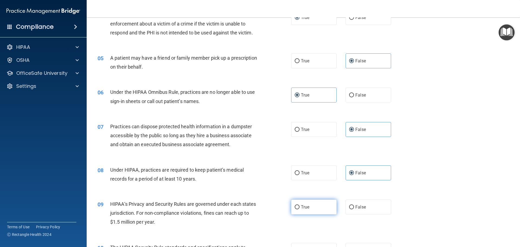
click at [296, 203] on label "True" at bounding box center [313, 206] width 45 height 15
click at [296, 205] on input "True" at bounding box center [297, 207] width 5 height 4
radio input "true"
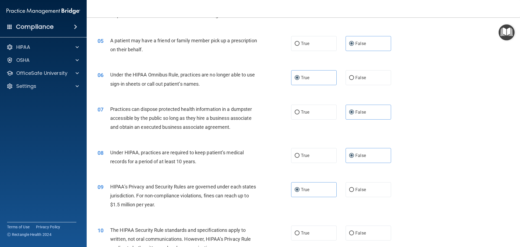
scroll to position [190, 0]
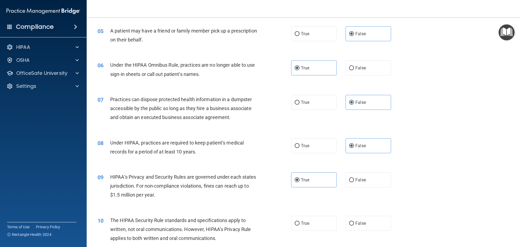
click at [305, 187] on div "09 HIPAA’s Privacy and Security Rules are governed under each states jurisdicti…" at bounding box center [303, 186] width 420 height 43
click at [303, 182] on span "True" at bounding box center [305, 179] width 8 height 5
click at [300, 182] on input "True" at bounding box center [297, 180] width 5 height 4
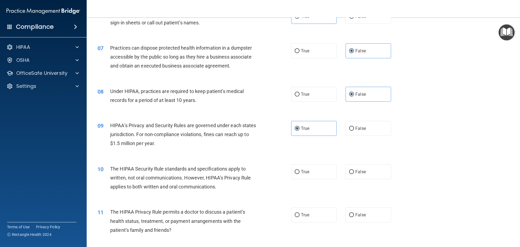
scroll to position [244, 0]
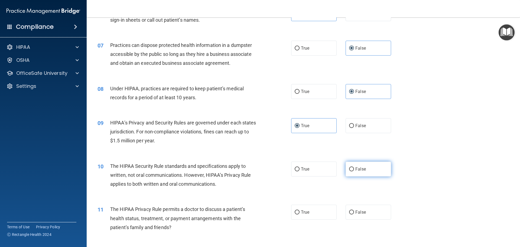
click at [375, 170] on label "False" at bounding box center [368, 168] width 45 height 15
click at [354, 170] on input "False" at bounding box center [351, 169] width 5 height 4
radio input "true"
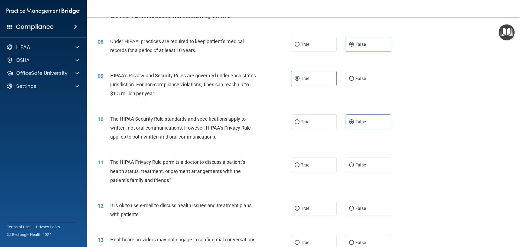
scroll to position [298, 0]
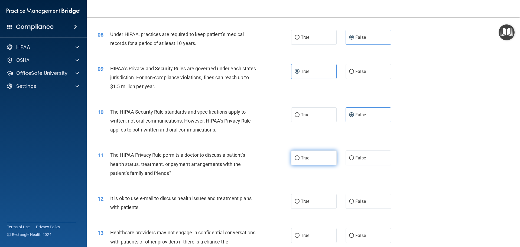
click at [298, 162] on label "True" at bounding box center [313, 157] width 45 height 15
click at [298, 160] on input "True" at bounding box center [297, 158] width 5 height 4
radio input "true"
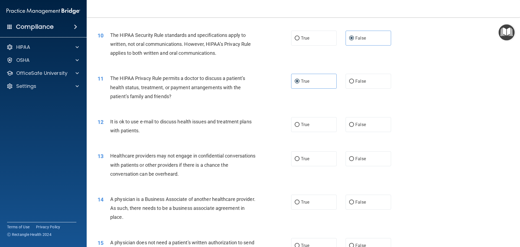
scroll to position [379, 0]
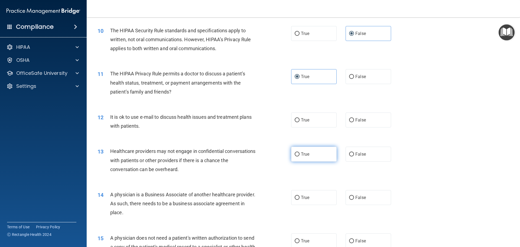
click at [304, 150] on label "True" at bounding box center [313, 154] width 45 height 15
click at [300, 152] on input "True" at bounding box center [297, 154] width 5 height 4
radio input "true"
click at [287, 121] on div "12 It is ok to use e-mail to discuss health issues and treatment plans with pat…" at bounding box center [194, 122] width 210 height 21
click at [291, 119] on label "True" at bounding box center [313, 119] width 45 height 15
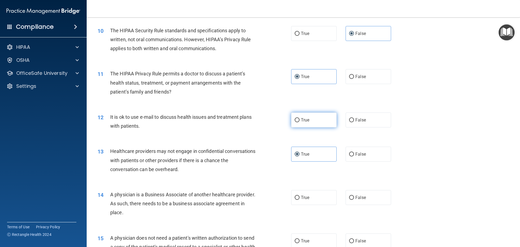
click at [295, 119] on input "True" at bounding box center [297, 120] width 5 height 4
radio input "true"
click at [353, 157] on label "False" at bounding box center [368, 154] width 45 height 15
click at [353, 156] on input "False" at bounding box center [351, 154] width 5 height 4
radio input "true"
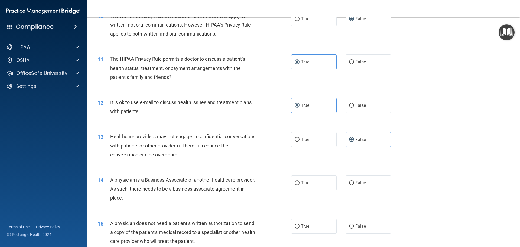
scroll to position [406, 0]
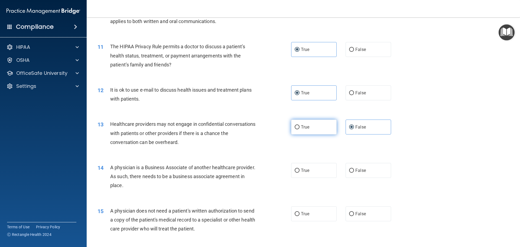
click at [309, 128] on label "True" at bounding box center [313, 126] width 45 height 15
click at [300, 128] on input "True" at bounding box center [297, 127] width 5 height 4
radio input "true"
radio input "false"
click at [357, 175] on label "False" at bounding box center [368, 170] width 45 height 15
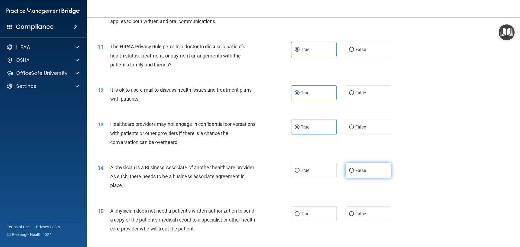
click at [354, 173] on input "False" at bounding box center [351, 170] width 5 height 4
radio input "true"
click at [306, 215] on span "True" at bounding box center [305, 213] width 8 height 5
click at [300, 215] on input "True" at bounding box center [297, 214] width 5 height 4
radio input "true"
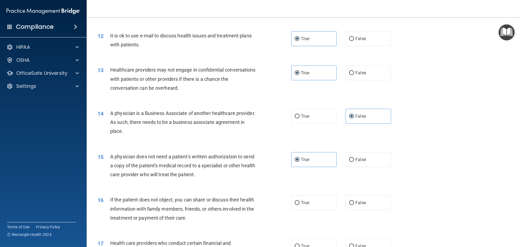
scroll to position [487, 0]
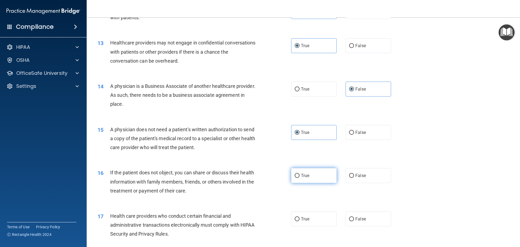
click at [299, 178] on label "True" at bounding box center [313, 175] width 45 height 15
click at [299, 178] on input "True" at bounding box center [297, 176] width 5 height 4
radio input "true"
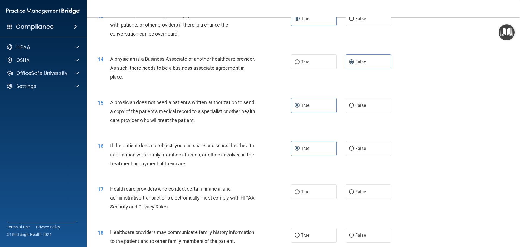
scroll to position [542, 0]
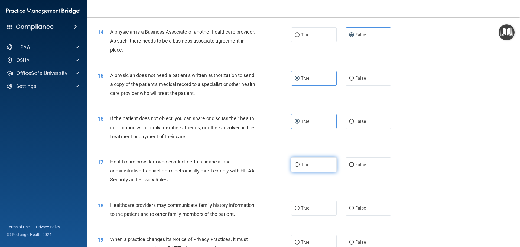
click at [309, 165] on label "True" at bounding box center [313, 164] width 45 height 15
click at [300, 165] on input "True" at bounding box center [297, 165] width 5 height 4
radio input "true"
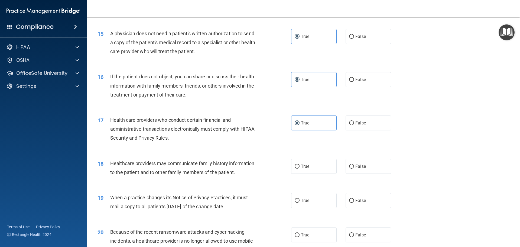
scroll to position [596, 0]
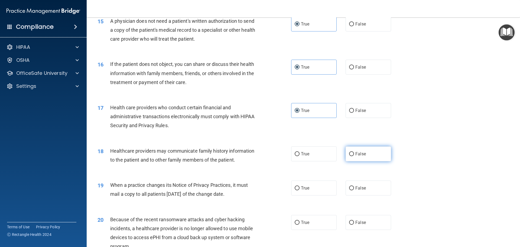
click at [357, 155] on span "False" at bounding box center [360, 153] width 11 height 5
click at [354, 155] on input "False" at bounding box center [351, 154] width 5 height 4
radio input "true"
click at [367, 188] on label "False" at bounding box center [368, 187] width 45 height 15
click at [354, 188] on input "False" at bounding box center [351, 188] width 5 height 4
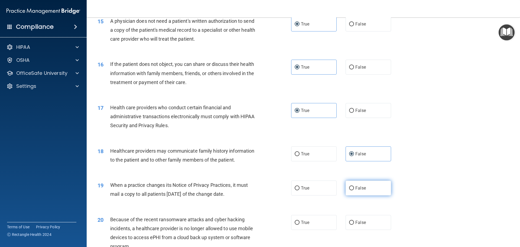
radio input "true"
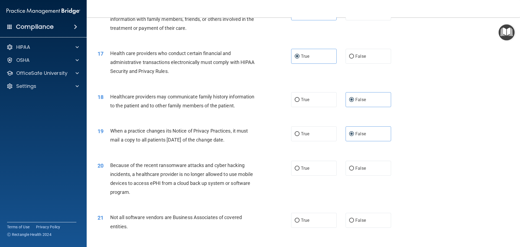
scroll to position [677, 0]
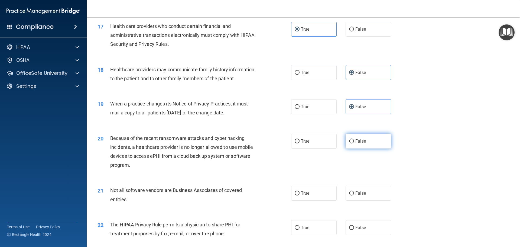
click at [369, 136] on label "False" at bounding box center [368, 141] width 45 height 15
click at [354, 139] on input "False" at bounding box center [351, 141] width 5 height 4
radio input "true"
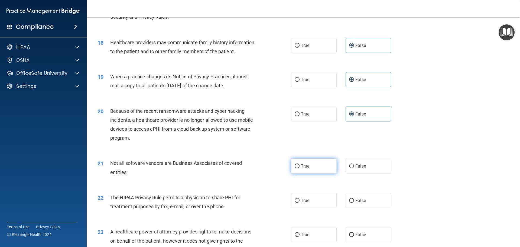
click at [305, 169] on label "True" at bounding box center [313, 165] width 45 height 15
click at [300, 168] on input "True" at bounding box center [297, 166] width 5 height 4
radio input "true"
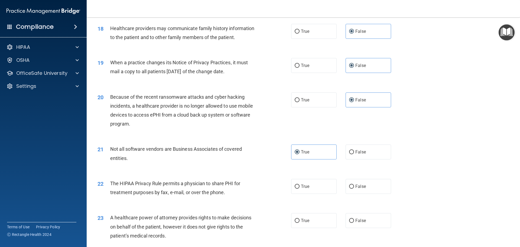
scroll to position [731, 0]
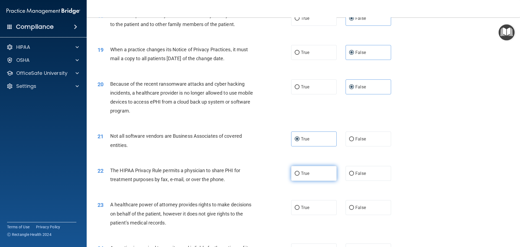
click at [301, 166] on label "True" at bounding box center [313, 173] width 45 height 15
click at [300, 171] on input "True" at bounding box center [297, 173] width 5 height 4
radio input "true"
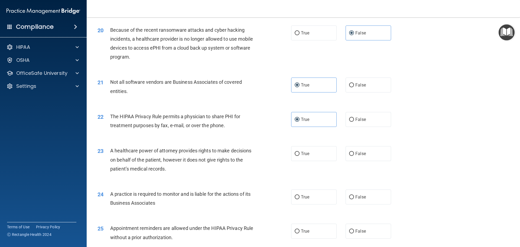
scroll to position [785, 0]
click at [366, 153] on label "False" at bounding box center [368, 153] width 45 height 15
click at [354, 153] on input "False" at bounding box center [351, 153] width 5 height 4
radio input "true"
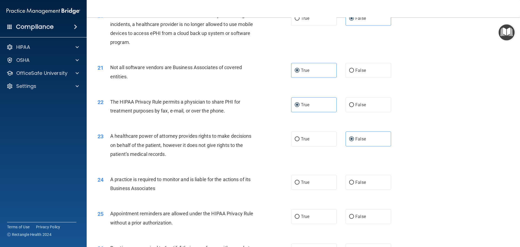
scroll to position [812, 0]
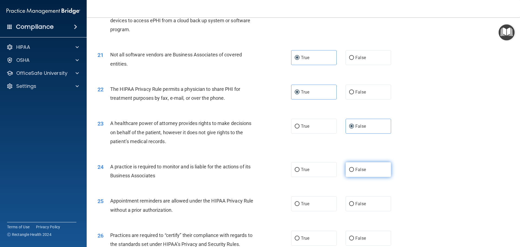
click at [371, 168] on label "False" at bounding box center [368, 169] width 45 height 15
click at [354, 168] on input "False" at bounding box center [351, 170] width 5 height 4
radio input "true"
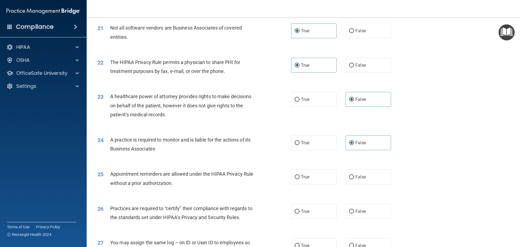
scroll to position [840, 0]
click at [307, 177] on span "True" at bounding box center [305, 176] width 8 height 5
click at [300, 177] on input "True" at bounding box center [297, 177] width 5 height 4
radio input "true"
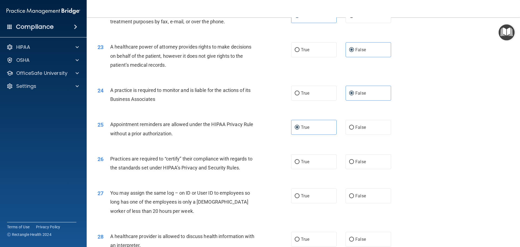
scroll to position [894, 0]
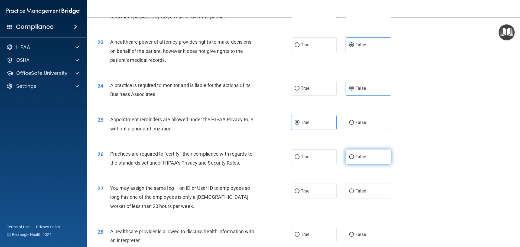
click at [375, 152] on label "False" at bounding box center [368, 156] width 45 height 15
click at [354, 155] on input "False" at bounding box center [351, 157] width 5 height 4
radio input "true"
click at [369, 193] on label "False" at bounding box center [368, 190] width 45 height 15
click at [354, 193] on input "False" at bounding box center [351, 191] width 5 height 4
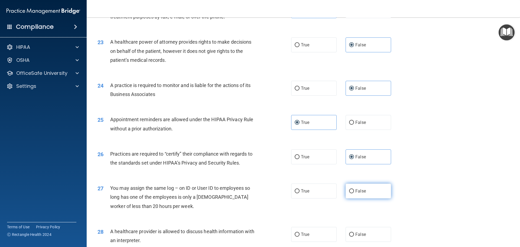
radio input "true"
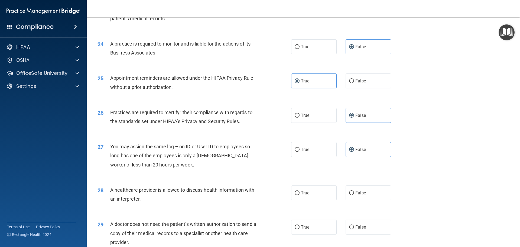
scroll to position [948, 0]
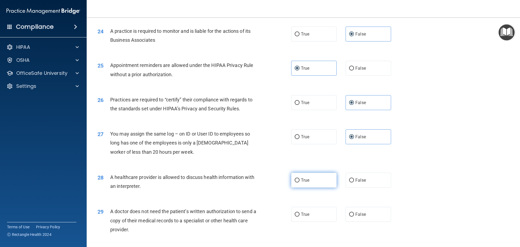
click at [323, 185] on label "True" at bounding box center [313, 180] width 45 height 15
click at [300, 182] on input "True" at bounding box center [297, 180] width 5 height 4
radio input "true"
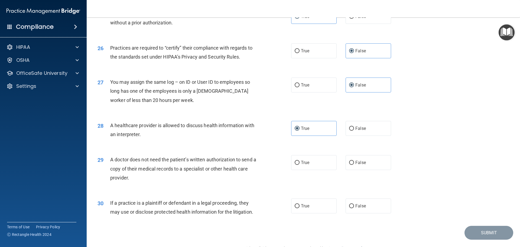
scroll to position [1002, 0]
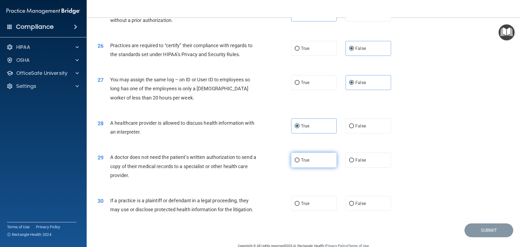
click at [320, 164] on label "True" at bounding box center [313, 159] width 45 height 15
click at [300, 162] on input "True" at bounding box center [297, 160] width 5 height 4
radio input "true"
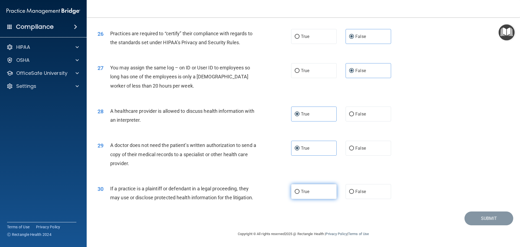
click at [305, 194] on label "True" at bounding box center [313, 191] width 45 height 15
click at [300, 194] on input "True" at bounding box center [297, 192] width 5 height 4
radio input "true"
click at [479, 214] on button "Submit" at bounding box center [488, 218] width 49 height 14
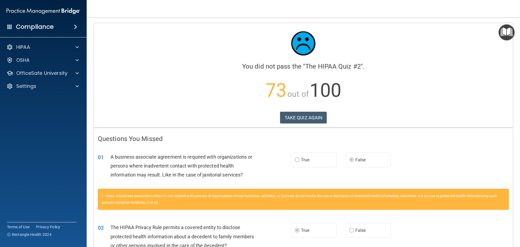
click at [340, 66] on span "The HIPAA Quiz #2" at bounding box center [333, 67] width 56 height 8
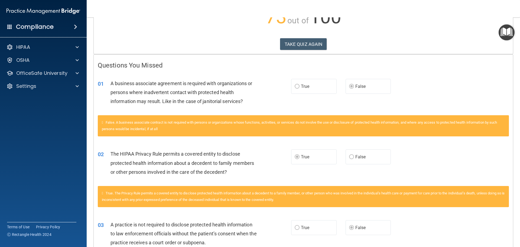
scroll to position [81, 0]
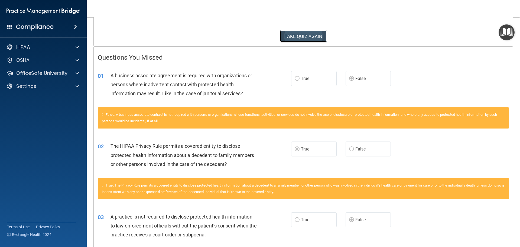
click at [311, 37] on button "TAKE QUIZ AGAIN" at bounding box center [303, 36] width 47 height 12
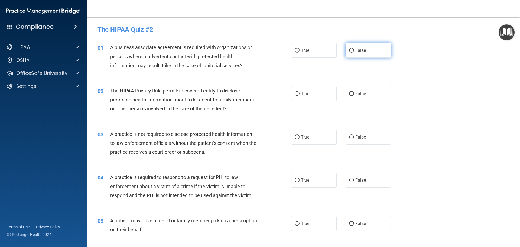
click at [349, 54] on label "False" at bounding box center [368, 50] width 45 height 15
click at [349, 53] on input "False" at bounding box center [351, 50] width 5 height 4
radio input "true"
click at [307, 96] on label "True" at bounding box center [313, 93] width 45 height 15
click at [300, 96] on input "True" at bounding box center [297, 94] width 5 height 4
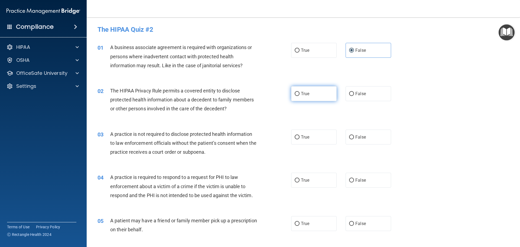
radio input "true"
click at [346, 141] on label "False" at bounding box center [368, 136] width 45 height 15
click at [349, 139] on input "False" at bounding box center [351, 137] width 5 height 4
radio input "true"
click at [280, 182] on div "04 A practice is required to respond to a request for PHI to law enforcement ab…" at bounding box center [194, 188] width 210 height 30
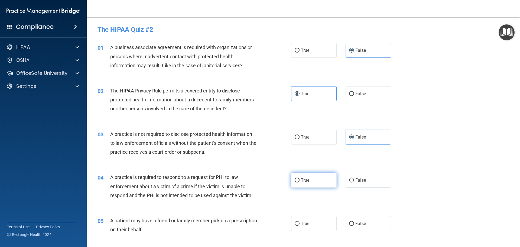
click at [307, 180] on span "True" at bounding box center [305, 179] width 8 height 5
click at [300, 180] on input "True" at bounding box center [297, 180] width 5 height 4
radio input "true"
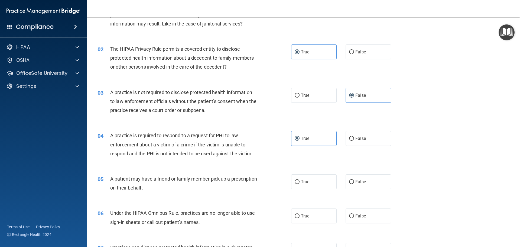
scroll to position [54, 0]
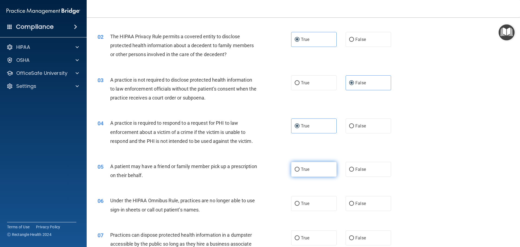
click at [309, 168] on label "True" at bounding box center [313, 169] width 45 height 15
click at [300, 168] on input "True" at bounding box center [297, 169] width 5 height 4
radio input "true"
click at [364, 204] on label "False" at bounding box center [368, 203] width 45 height 15
click at [354, 204] on input "False" at bounding box center [351, 203] width 5 height 4
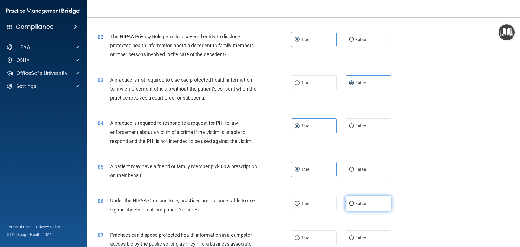
radio input "true"
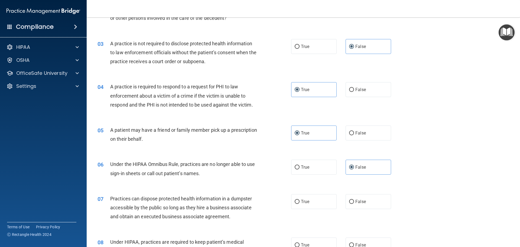
scroll to position [108, 0]
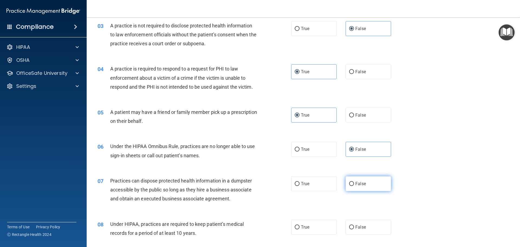
click at [354, 180] on label "False" at bounding box center [368, 183] width 45 height 15
click at [354, 182] on input "False" at bounding box center [351, 184] width 5 height 4
radio input "true"
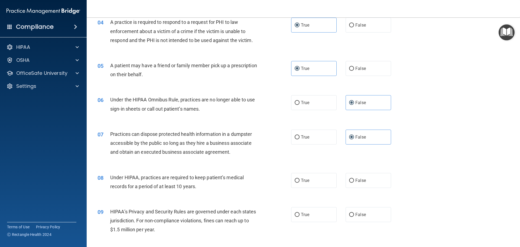
scroll to position [162, 0]
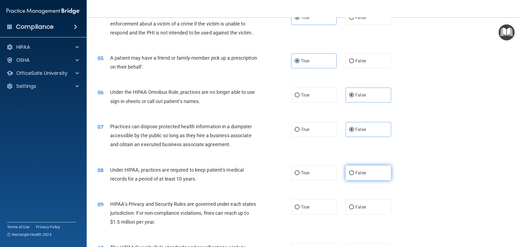
click at [372, 173] on label "False" at bounding box center [368, 172] width 45 height 15
click at [354, 173] on input "False" at bounding box center [351, 173] width 5 height 4
radio input "true"
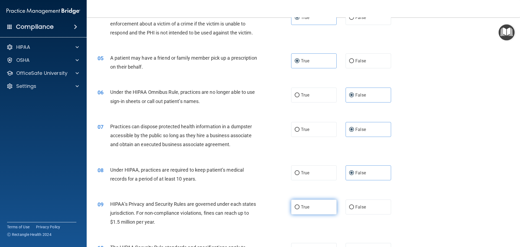
click at [302, 204] on span "True" at bounding box center [305, 206] width 8 height 5
click at [300, 205] on input "True" at bounding box center [297, 207] width 5 height 4
radio input "true"
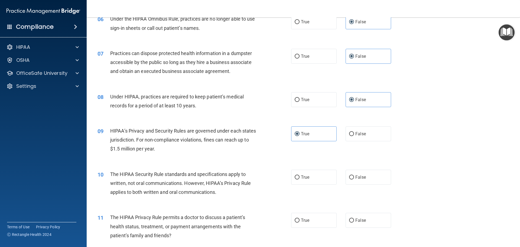
scroll to position [244, 0]
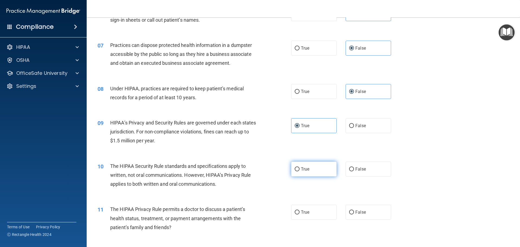
click at [297, 172] on label "True" at bounding box center [313, 168] width 45 height 15
click at [297, 171] on input "True" at bounding box center [297, 169] width 5 height 4
radio input "true"
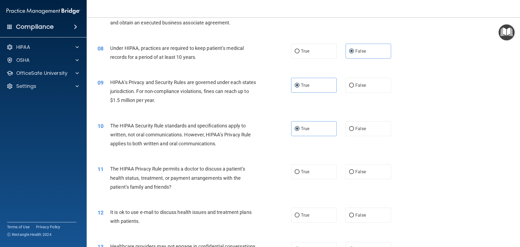
scroll to position [298, 0]
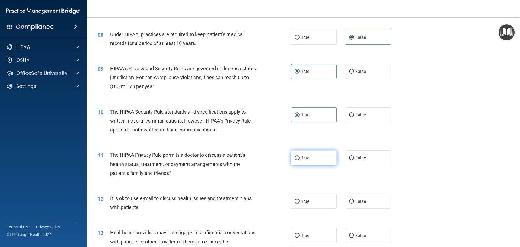
click at [303, 159] on span "True" at bounding box center [305, 157] width 8 height 5
click at [300, 159] on input "True" at bounding box center [297, 158] width 5 height 4
radio input "true"
click at [295, 202] on input "True" at bounding box center [297, 201] width 5 height 4
radio input "true"
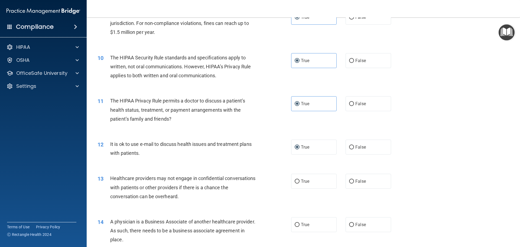
scroll to position [379, 0]
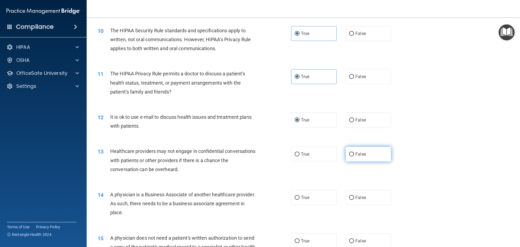
click at [348, 157] on label "False" at bounding box center [368, 154] width 45 height 15
click at [349, 156] on input "False" at bounding box center [351, 154] width 5 height 4
radio input "true"
click at [357, 201] on label "False" at bounding box center [368, 197] width 45 height 15
click at [354, 200] on input "False" at bounding box center [351, 198] width 5 height 4
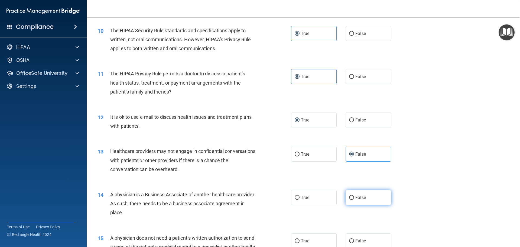
radio input "true"
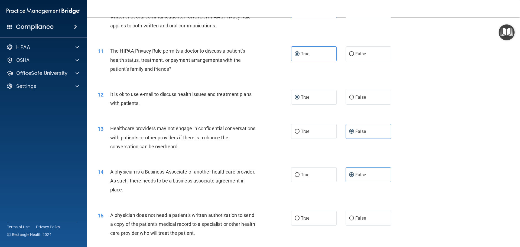
scroll to position [433, 0]
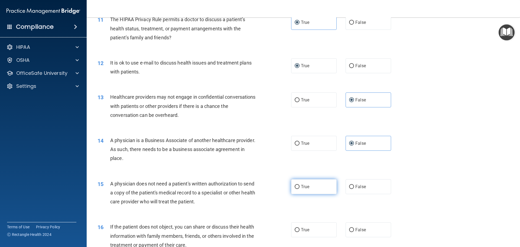
click at [308, 188] on label "True" at bounding box center [313, 186] width 45 height 15
click at [300, 188] on input "True" at bounding box center [297, 187] width 5 height 4
radio input "true"
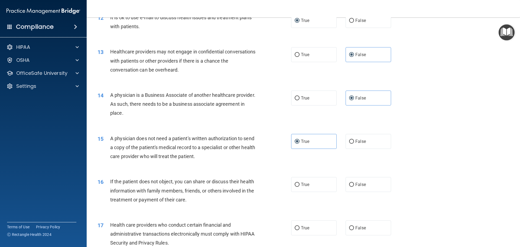
scroll to position [487, 0]
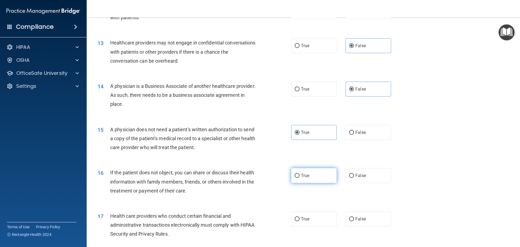
click at [309, 175] on label "True" at bounding box center [313, 175] width 45 height 15
click at [300, 175] on input "True" at bounding box center [297, 176] width 5 height 4
radio input "true"
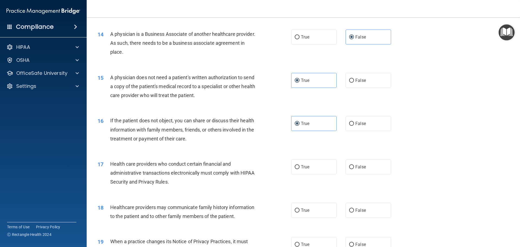
scroll to position [542, 0]
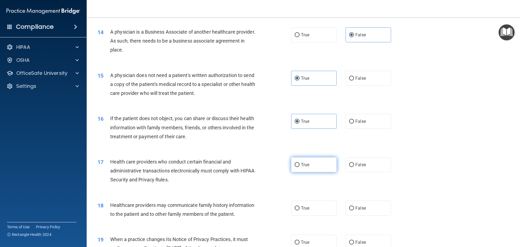
click at [309, 162] on label "True" at bounding box center [313, 164] width 45 height 15
click at [300, 163] on input "True" at bounding box center [297, 165] width 5 height 4
radio input "true"
click at [367, 212] on label "False" at bounding box center [368, 207] width 45 height 15
click at [354, 210] on input "False" at bounding box center [351, 208] width 5 height 4
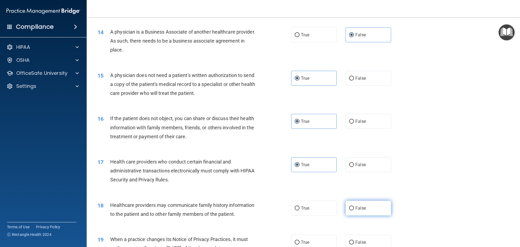
radio input "true"
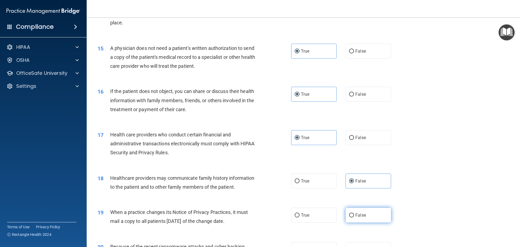
click at [369, 214] on label "False" at bounding box center [368, 214] width 45 height 15
click at [354, 214] on input "False" at bounding box center [351, 215] width 5 height 4
radio input "true"
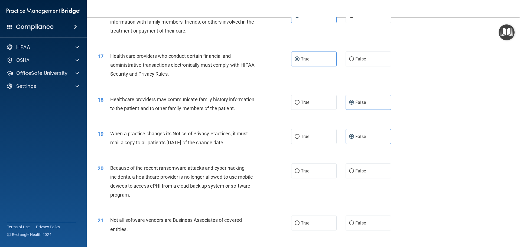
scroll to position [650, 0]
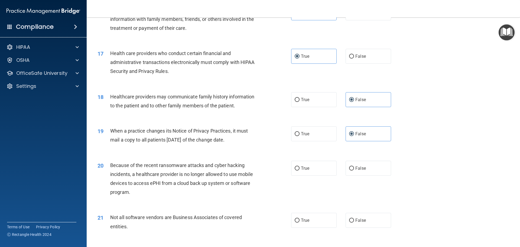
click at [340, 165] on div "True False" at bounding box center [345, 168] width 109 height 15
click at [349, 167] on input "False" at bounding box center [351, 168] width 5 height 4
radio input "true"
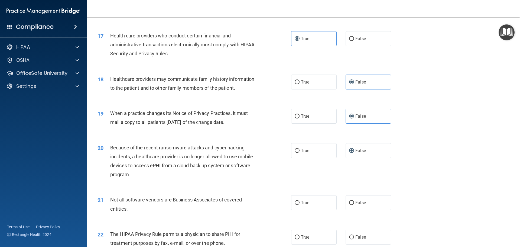
scroll to position [677, 0]
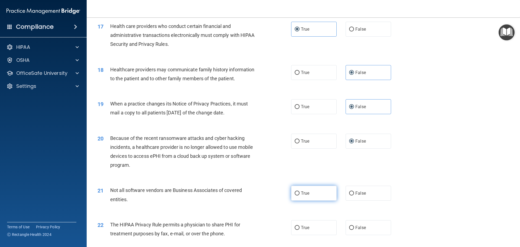
click at [307, 193] on span "True" at bounding box center [305, 192] width 8 height 5
click at [300, 193] on input "True" at bounding box center [297, 193] width 5 height 4
radio input "true"
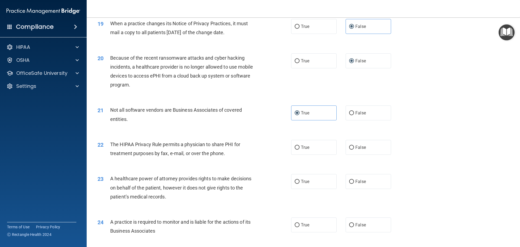
scroll to position [758, 0]
click at [303, 147] on span "True" at bounding box center [305, 146] width 8 height 5
click at [300, 147] on input "True" at bounding box center [297, 146] width 5 height 4
radio input "true"
click at [355, 179] on span "False" at bounding box center [360, 180] width 11 height 5
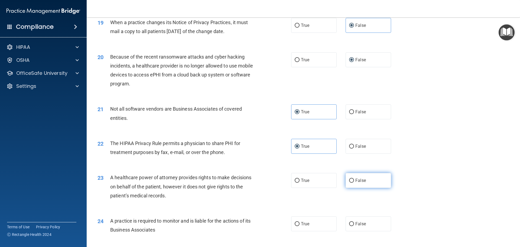
click at [354, 179] on input "False" at bounding box center [351, 180] width 5 height 4
radio input "true"
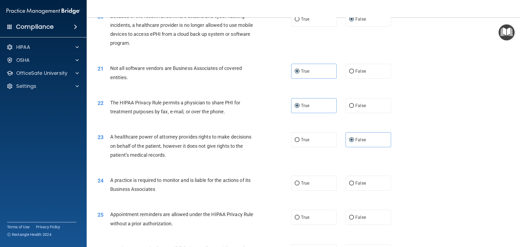
scroll to position [812, 0]
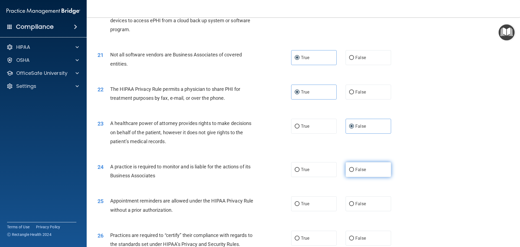
click at [361, 162] on label "False" at bounding box center [368, 169] width 45 height 15
click at [354, 168] on input "False" at bounding box center [351, 170] width 5 height 4
radio input "true"
click at [302, 201] on span "True" at bounding box center [305, 203] width 8 height 5
click at [300, 202] on input "True" at bounding box center [297, 204] width 5 height 4
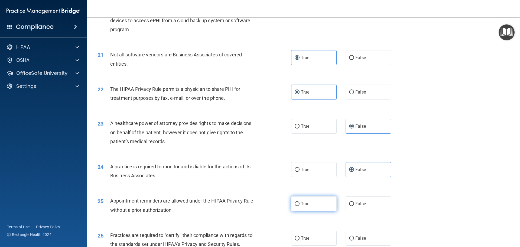
radio input "true"
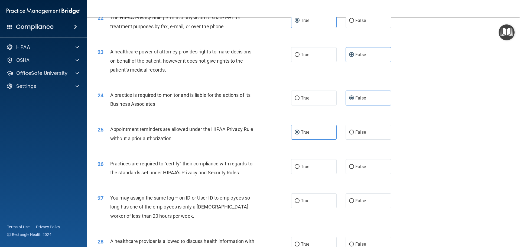
scroll to position [894, 0]
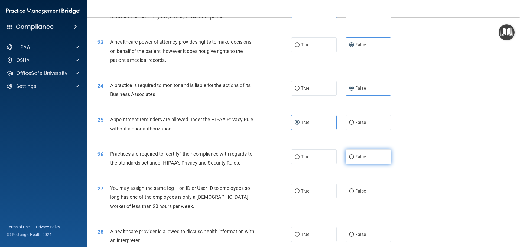
click at [362, 162] on label "False" at bounding box center [368, 156] width 45 height 15
click at [354, 159] on input "False" at bounding box center [351, 157] width 5 height 4
radio input "true"
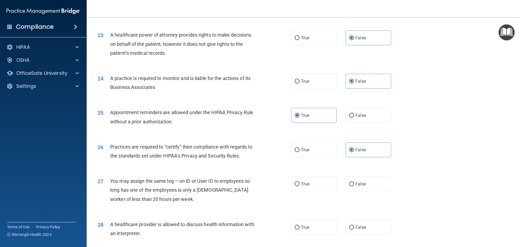
scroll to position [921, 0]
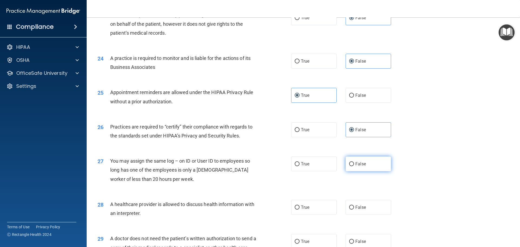
click at [352, 162] on label "False" at bounding box center [368, 163] width 45 height 15
click at [352, 162] on input "False" at bounding box center [351, 164] width 5 height 4
radio input "true"
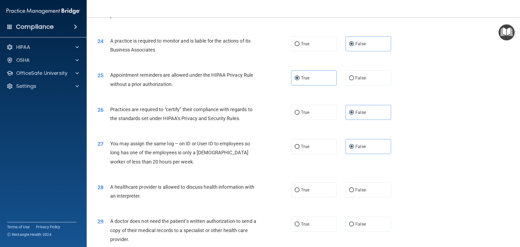
scroll to position [948, 0]
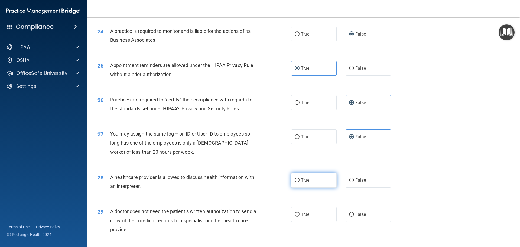
click at [310, 181] on label "True" at bounding box center [313, 180] width 45 height 15
click at [300, 181] on input "True" at bounding box center [297, 180] width 5 height 4
radio input "true"
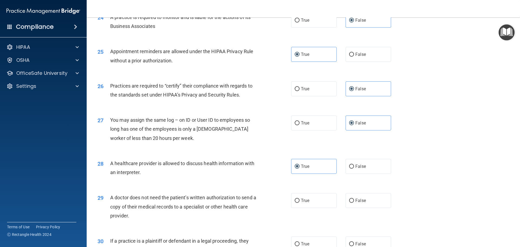
scroll to position [975, 0]
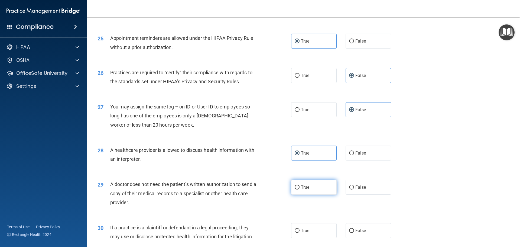
click at [300, 184] on label "True" at bounding box center [313, 187] width 45 height 15
click at [300, 185] on input "True" at bounding box center [297, 187] width 5 height 4
radio input "true"
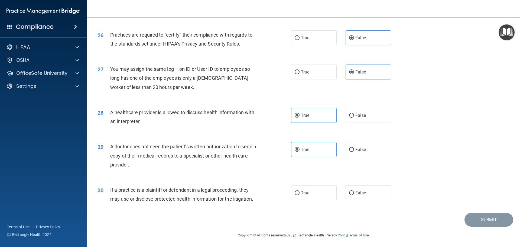
scroll to position [1014, 0]
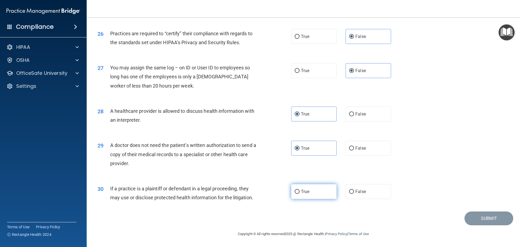
click at [324, 187] on label "True" at bounding box center [313, 191] width 45 height 15
click at [300, 190] on input "True" at bounding box center [297, 192] width 5 height 4
radio input "true"
click at [473, 214] on button "Submit" at bounding box center [488, 218] width 49 height 14
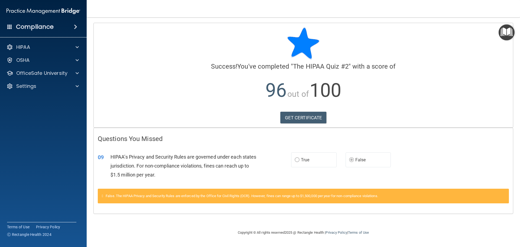
click at [505, 34] on img "Open Resource Center" at bounding box center [507, 32] width 16 height 16
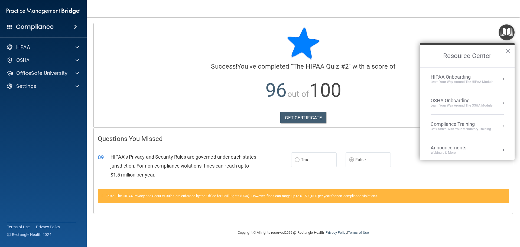
click at [441, 125] on div "Compliance Training" at bounding box center [461, 124] width 60 height 6
click at [477, 75] on div "HIPAA Training for Members" at bounding box center [454, 76] width 60 height 5
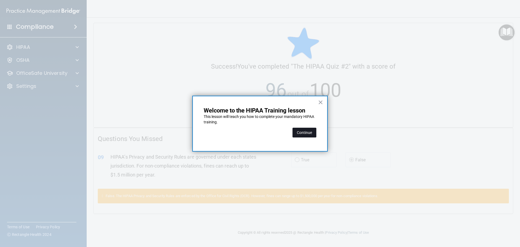
click at [305, 131] on button "Continue" at bounding box center [304, 133] width 24 height 10
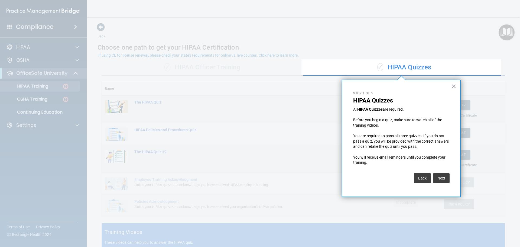
click at [438, 184] on div "Back Next" at bounding box center [401, 177] width 96 height 15
click at [441, 176] on button "Next" at bounding box center [441, 178] width 17 height 10
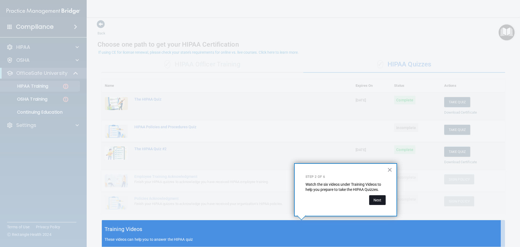
click at [375, 200] on button "Next" at bounding box center [377, 200] width 17 height 10
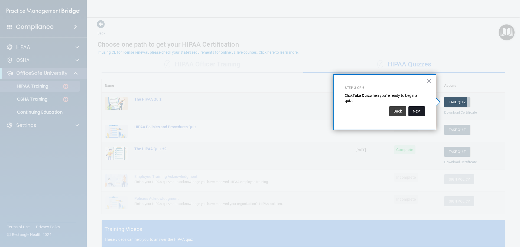
click at [414, 114] on button "Next" at bounding box center [416, 111] width 17 height 10
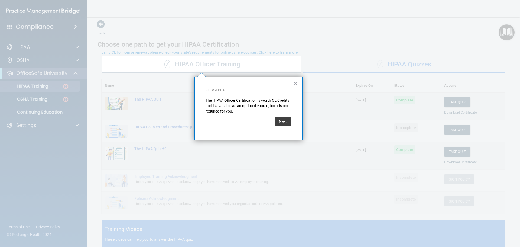
click at [271, 123] on div "Next" at bounding box center [249, 121] width 86 height 15
click at [286, 121] on button "Next" at bounding box center [283, 121] width 17 height 10
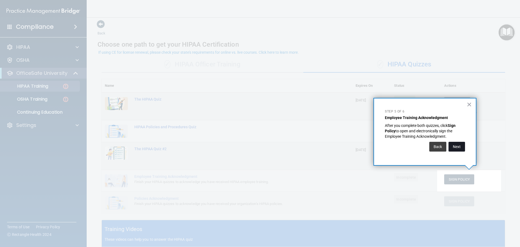
click at [456, 145] on button "Next" at bounding box center [456, 147] width 17 height 10
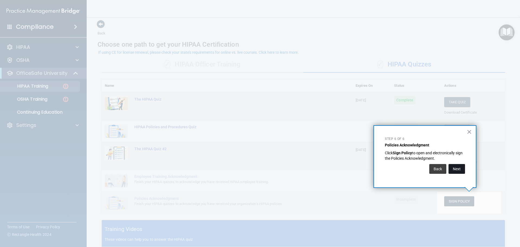
click at [461, 166] on button "Next" at bounding box center [456, 169] width 17 height 10
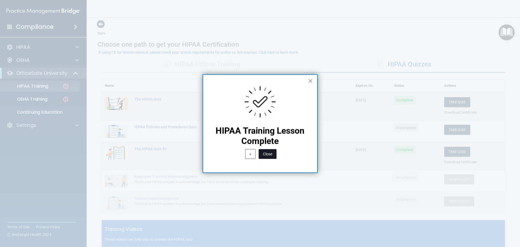
click at [271, 150] on button "Close" at bounding box center [268, 154] width 18 height 10
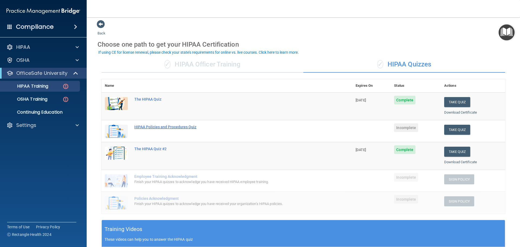
click at [166, 126] on div "HIPAA Policies and Procedures Quiz" at bounding box center [229, 127] width 191 height 4
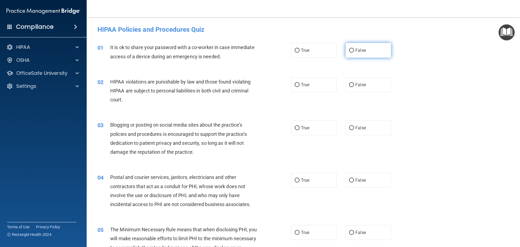
click at [369, 52] on label "False" at bounding box center [368, 50] width 45 height 15
click at [354, 52] on input "False" at bounding box center [351, 50] width 5 height 4
radio input "true"
click at [311, 85] on label "True" at bounding box center [313, 84] width 45 height 15
click at [300, 85] on input "True" at bounding box center [297, 85] width 5 height 4
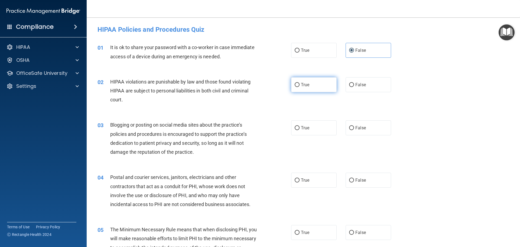
radio input "true"
click at [375, 127] on label "False" at bounding box center [368, 127] width 45 height 15
click at [354, 127] on input "False" at bounding box center [351, 128] width 5 height 4
radio input "true"
click at [314, 182] on label "True" at bounding box center [313, 180] width 45 height 15
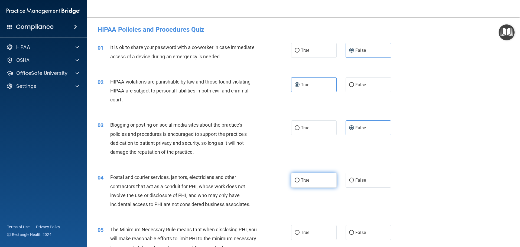
click at [300, 182] on input "True" at bounding box center [297, 180] width 5 height 4
radio input "true"
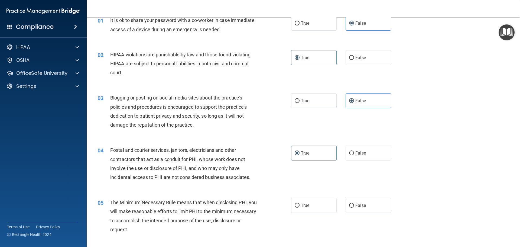
scroll to position [54, 0]
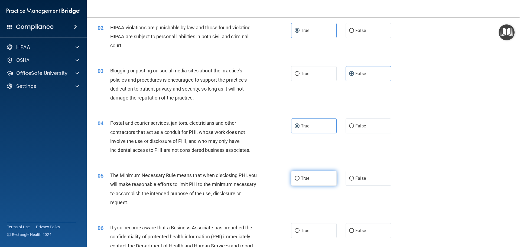
click at [322, 174] on label "True" at bounding box center [313, 178] width 45 height 15
click at [300, 176] on input "True" at bounding box center [297, 178] width 5 height 4
radio input "true"
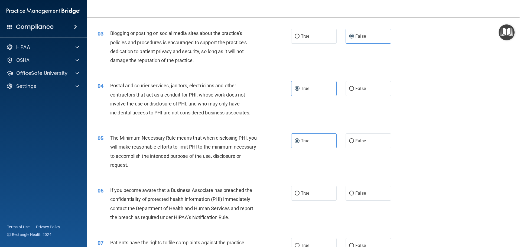
scroll to position [108, 0]
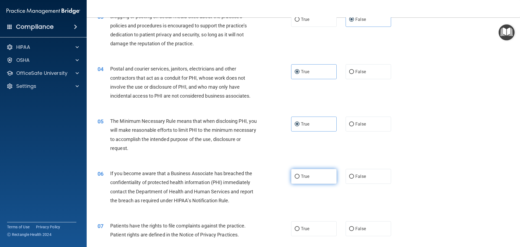
click at [313, 172] on label "True" at bounding box center [313, 176] width 45 height 15
click at [300, 174] on input "True" at bounding box center [297, 176] width 5 height 4
radio input "true"
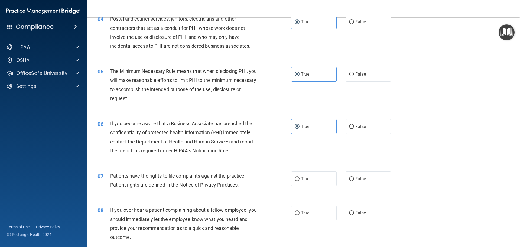
scroll to position [162, 0]
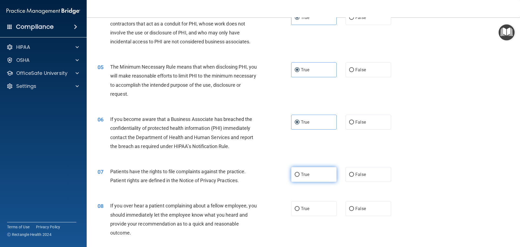
click at [309, 172] on label "True" at bounding box center [313, 174] width 45 height 15
click at [300, 173] on input "True" at bounding box center [297, 175] width 5 height 4
radio input "true"
click at [356, 212] on label "False" at bounding box center [368, 208] width 45 height 15
click at [354, 211] on input "False" at bounding box center [351, 209] width 5 height 4
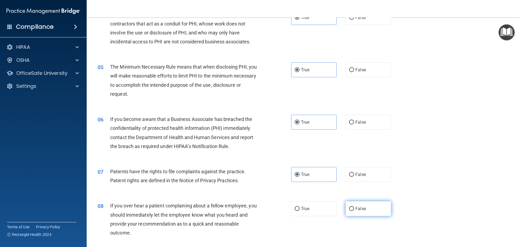
radio input "true"
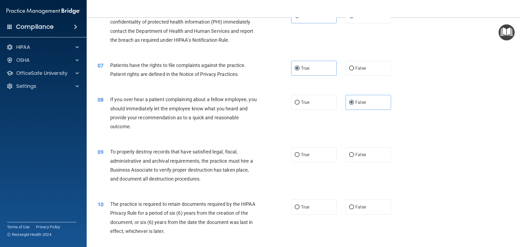
scroll to position [271, 0]
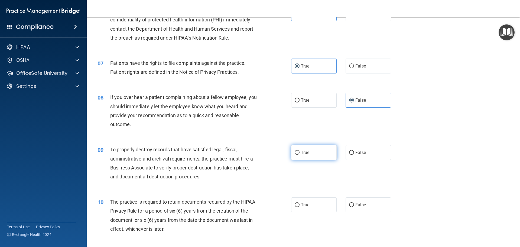
click at [312, 155] on label "True" at bounding box center [313, 152] width 45 height 15
click at [300, 155] on input "True" at bounding box center [297, 153] width 5 height 4
radio input "true"
click at [324, 205] on label "True" at bounding box center [313, 204] width 45 height 15
click at [300, 205] on input "True" at bounding box center [297, 205] width 5 height 4
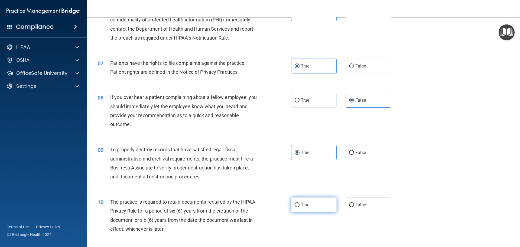
radio input "true"
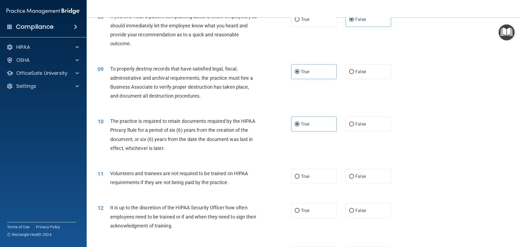
scroll to position [352, 0]
click at [367, 183] on label "False" at bounding box center [368, 175] width 45 height 15
click at [354, 178] on input "False" at bounding box center [351, 176] width 5 height 4
radio input "true"
click at [363, 210] on span "False" at bounding box center [360, 209] width 11 height 5
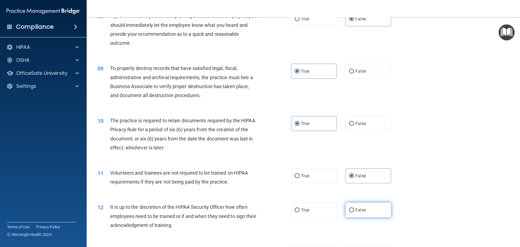
click at [354, 210] on input "False" at bounding box center [351, 210] width 5 height 4
radio input "true"
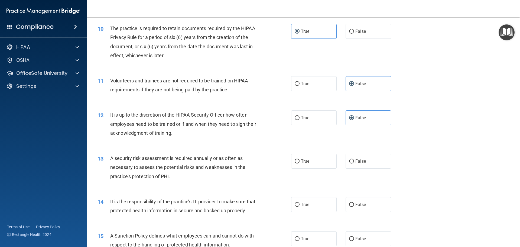
scroll to position [460, 0]
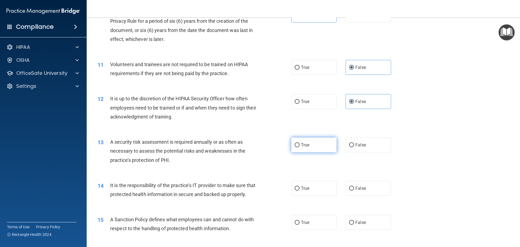
click at [309, 145] on label "True" at bounding box center [313, 144] width 45 height 15
click at [300, 145] on input "True" at bounding box center [297, 145] width 5 height 4
radio input "true"
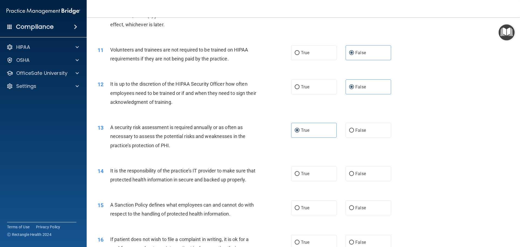
scroll to position [487, 0]
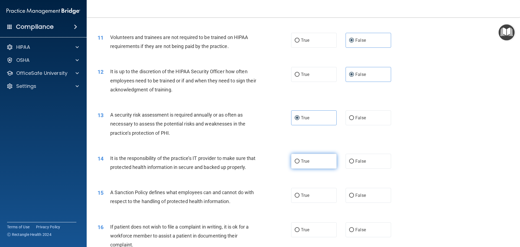
click at [324, 157] on label "True" at bounding box center [313, 161] width 45 height 15
click at [300, 159] on input "True" at bounding box center [297, 161] width 5 height 4
radio input "true"
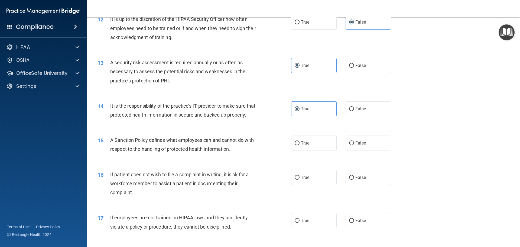
scroll to position [542, 0]
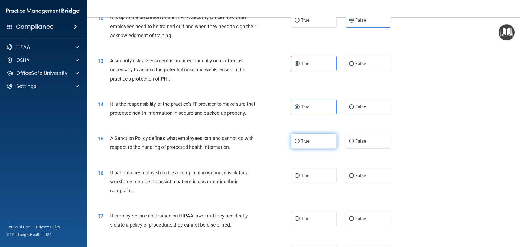
click at [312, 148] on label "True" at bounding box center [313, 141] width 45 height 15
click at [300, 143] on input "True" at bounding box center [297, 141] width 5 height 4
radio input "true"
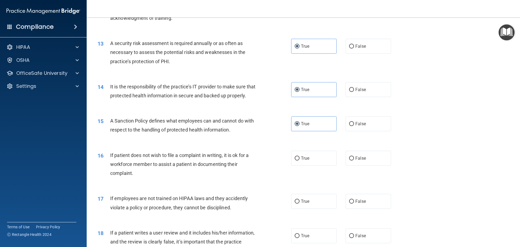
scroll to position [569, 0]
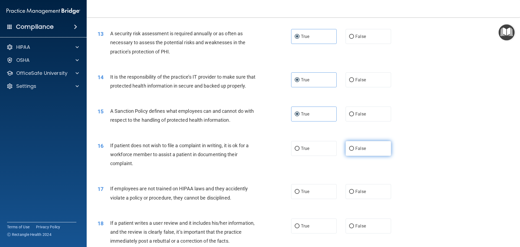
click at [353, 156] on label "False" at bounding box center [368, 148] width 45 height 15
click at [353, 151] on input "False" at bounding box center [351, 149] width 5 height 4
radio input "true"
click at [307, 151] on span "True" at bounding box center [305, 148] width 8 height 5
click at [300, 151] on input "True" at bounding box center [297, 149] width 5 height 4
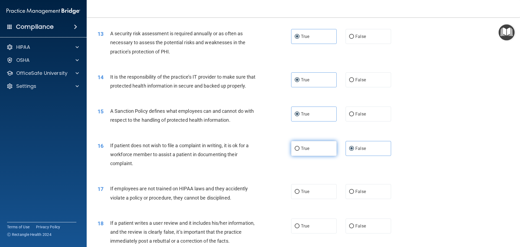
radio input "true"
radio input "false"
click at [356, 194] on span "False" at bounding box center [360, 191] width 11 height 5
click at [354, 194] on input "False" at bounding box center [351, 192] width 5 height 4
radio input "true"
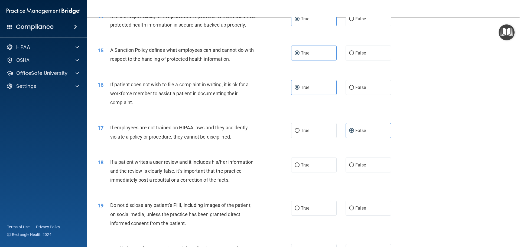
scroll to position [650, 0]
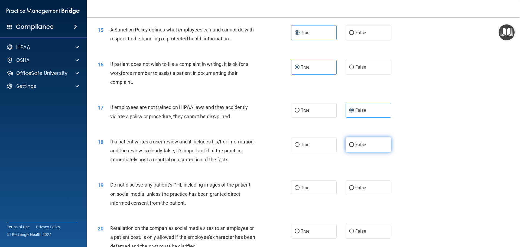
click at [350, 147] on input "False" at bounding box center [351, 145] width 5 height 4
radio input "true"
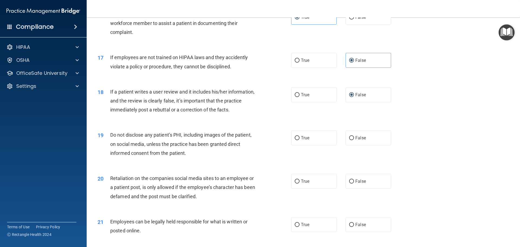
scroll to position [704, 0]
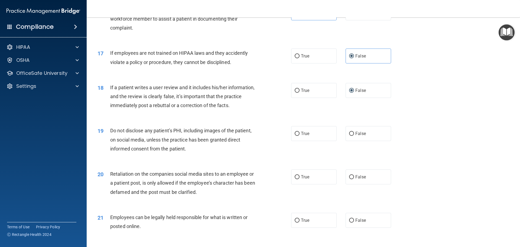
click at [90, 189] on div "20 Retaliation on the companies social media sites to an employee or a patient …" at bounding box center [194, 184] width 210 height 30
click at [320, 141] on label "True" at bounding box center [313, 133] width 45 height 15
click at [300, 136] on input "True" at bounding box center [297, 134] width 5 height 4
radio input "true"
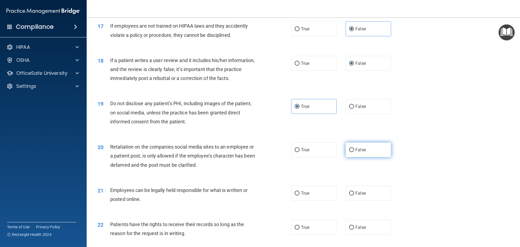
click at [351, 156] on label "False" at bounding box center [368, 149] width 45 height 15
click at [351, 152] on input "False" at bounding box center [351, 150] width 5 height 4
radio input "true"
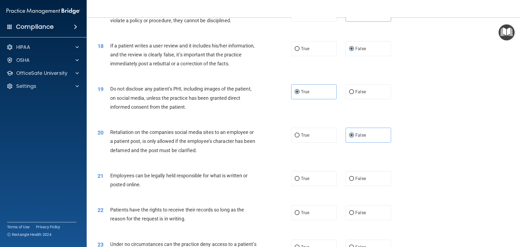
scroll to position [758, 0]
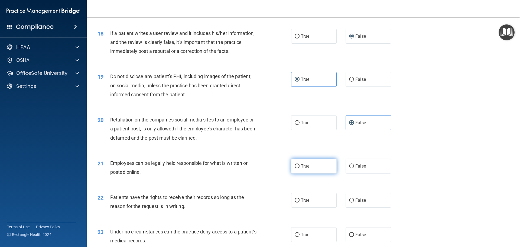
click at [322, 173] on label "True" at bounding box center [313, 165] width 45 height 15
click at [300, 168] on input "True" at bounding box center [297, 166] width 5 height 4
radio input "true"
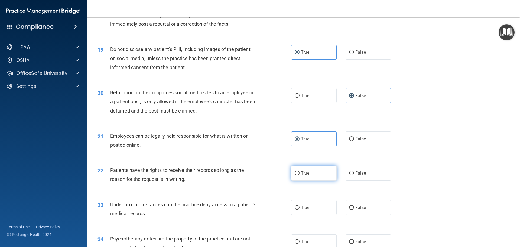
click at [311, 180] on label "True" at bounding box center [313, 172] width 45 height 15
click at [300, 175] on input "True" at bounding box center [297, 173] width 5 height 4
radio input "true"
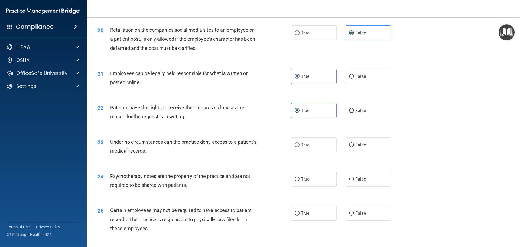
scroll to position [867, 0]
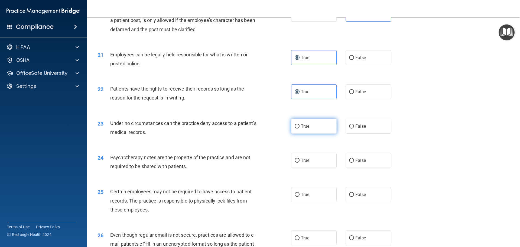
click at [323, 134] on label "True" at bounding box center [313, 126] width 45 height 15
click at [300, 128] on input "True" at bounding box center [297, 126] width 5 height 4
radio input "true"
click at [321, 168] on label "True" at bounding box center [313, 160] width 45 height 15
click at [300, 162] on input "True" at bounding box center [297, 160] width 5 height 4
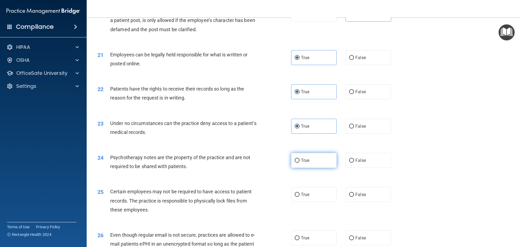
radio input "true"
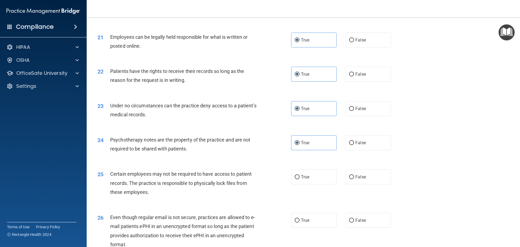
scroll to position [894, 0]
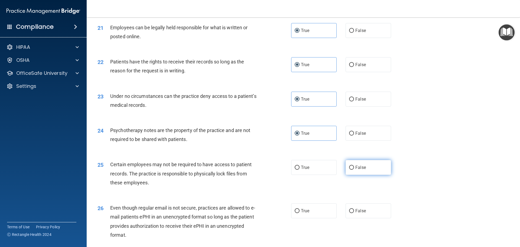
click at [378, 175] on label "False" at bounding box center [368, 167] width 45 height 15
click at [354, 170] on input "False" at bounding box center [351, 167] width 5 height 4
radio input "true"
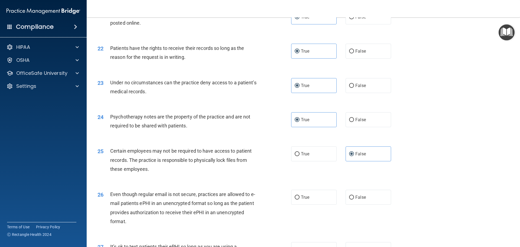
scroll to position [921, 0]
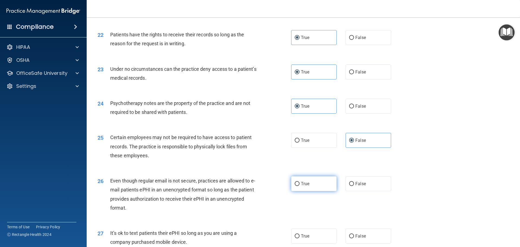
click at [298, 191] on label "True" at bounding box center [313, 183] width 45 height 15
click at [298, 186] on input "True" at bounding box center [297, 184] width 5 height 4
radio input "true"
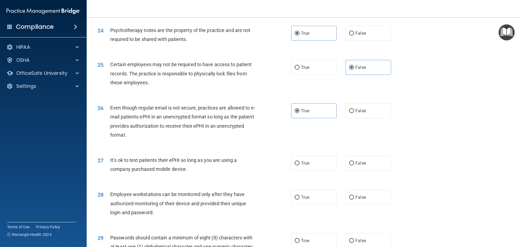
scroll to position [1029, 0]
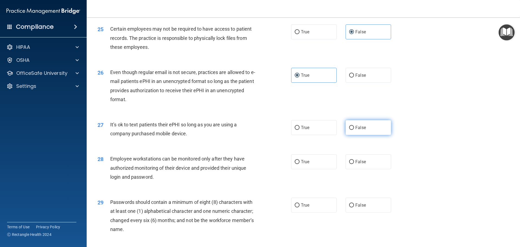
click at [372, 134] on label "False" at bounding box center [368, 127] width 45 height 15
click at [354, 130] on input "False" at bounding box center [351, 128] width 5 height 4
radio input "true"
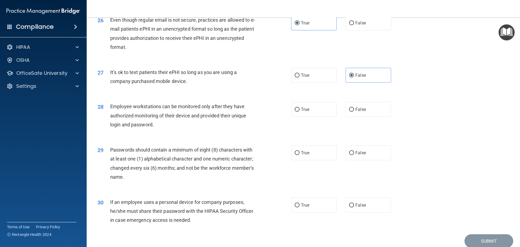
scroll to position [1083, 0]
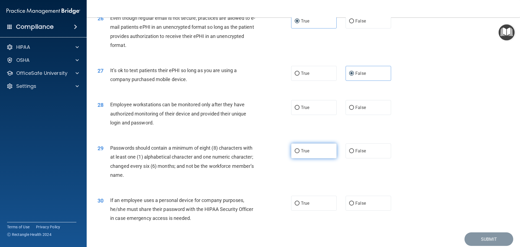
click at [298, 158] on label "True" at bounding box center [313, 150] width 45 height 15
click at [298, 153] on input "True" at bounding box center [297, 151] width 5 height 4
radio input "true"
click at [350, 110] on input "False" at bounding box center [351, 108] width 5 height 4
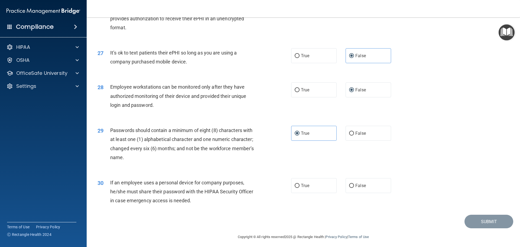
scroll to position [1113, 0]
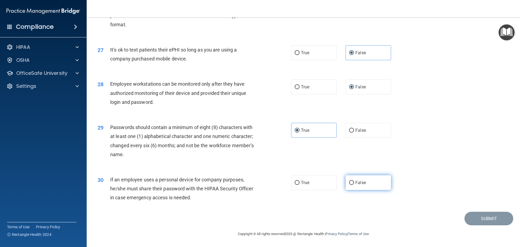
click at [370, 186] on label "False" at bounding box center [368, 182] width 45 height 15
click at [354, 185] on input "False" at bounding box center [351, 183] width 5 height 4
click at [471, 223] on button "Submit" at bounding box center [488, 219] width 49 height 14
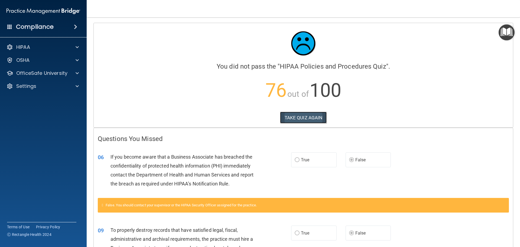
click at [305, 121] on button "TAKE QUIZ AGAIN" at bounding box center [303, 118] width 47 height 12
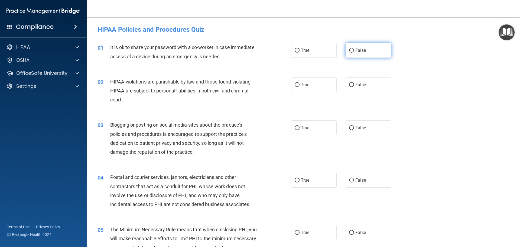
click at [362, 45] on label "False" at bounding box center [368, 50] width 45 height 15
click at [354, 48] on input "False" at bounding box center [351, 50] width 5 height 4
click at [324, 83] on label "True" at bounding box center [313, 84] width 45 height 15
click at [300, 83] on input "True" at bounding box center [297, 85] width 5 height 4
click at [356, 127] on span "False" at bounding box center [360, 127] width 11 height 5
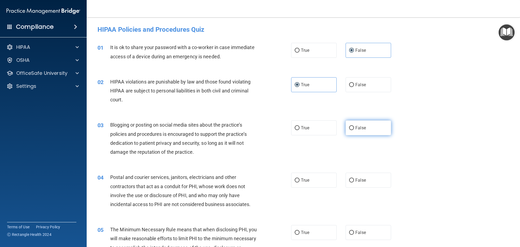
click at [354, 127] on input "False" at bounding box center [351, 128] width 5 height 4
click at [314, 176] on label "True" at bounding box center [313, 180] width 45 height 15
click at [300, 178] on input "True" at bounding box center [297, 180] width 5 height 4
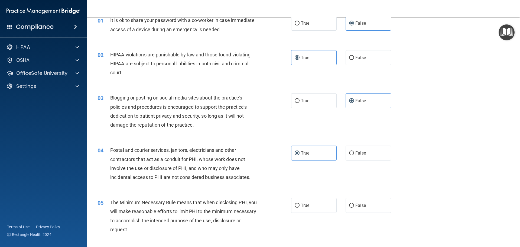
scroll to position [54, 0]
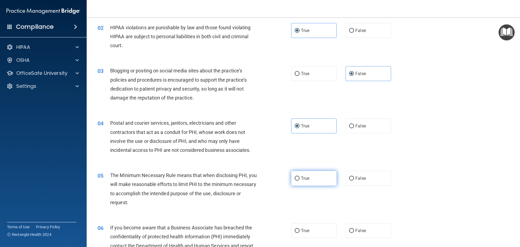
click at [312, 177] on label "True" at bounding box center [313, 178] width 45 height 15
click at [300, 177] on input "True" at bounding box center [297, 178] width 5 height 4
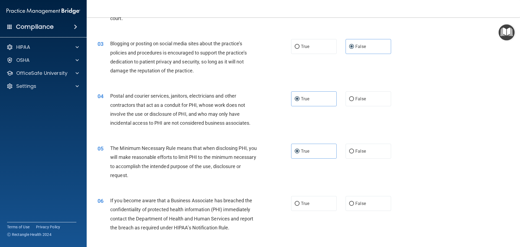
scroll to position [108, 0]
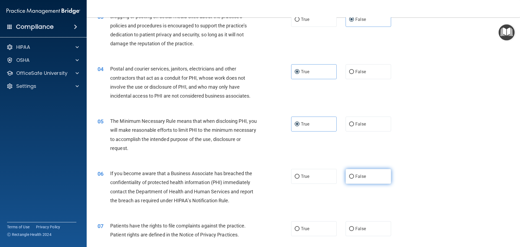
click at [365, 174] on label "False" at bounding box center [368, 176] width 45 height 15
click at [354, 174] on input "False" at bounding box center [351, 176] width 5 height 4
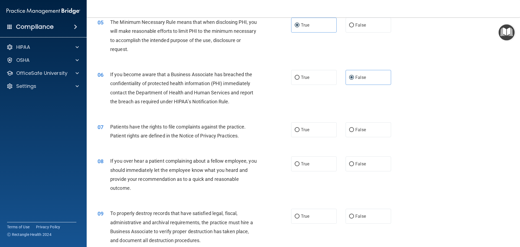
scroll to position [217, 0]
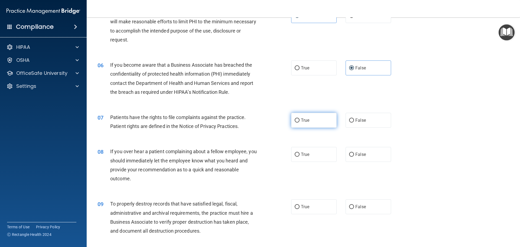
click at [315, 120] on label "True" at bounding box center [313, 120] width 45 height 15
click at [300, 120] on input "True" at bounding box center [297, 120] width 5 height 4
click at [358, 152] on span "False" at bounding box center [360, 154] width 11 height 5
click at [354, 152] on input "False" at bounding box center [351, 154] width 5 height 4
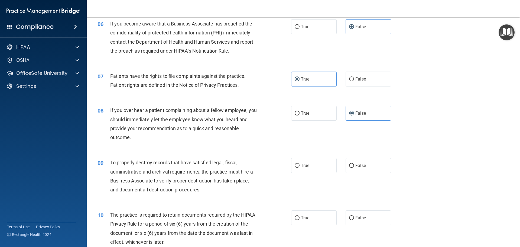
scroll to position [271, 0]
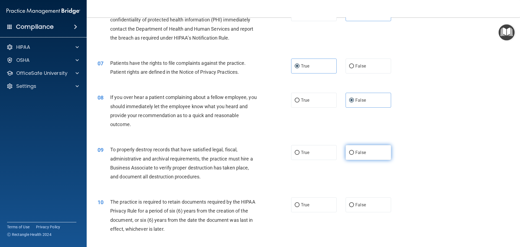
click at [361, 149] on label "False" at bounding box center [368, 152] width 45 height 15
click at [354, 151] on input "False" at bounding box center [351, 153] width 5 height 4
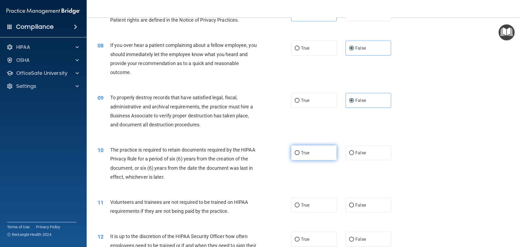
scroll to position [325, 0]
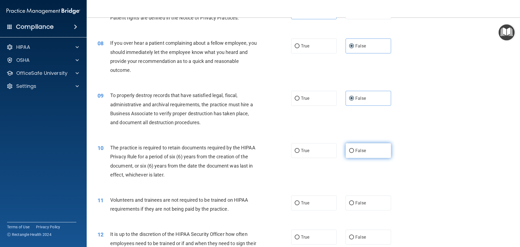
click at [378, 154] on label "False" at bounding box center [368, 150] width 45 height 15
click at [354, 153] on input "False" at bounding box center [351, 151] width 5 height 4
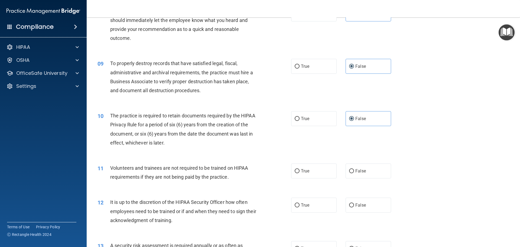
scroll to position [379, 0]
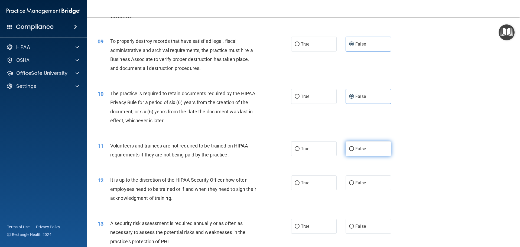
click at [371, 151] on label "False" at bounding box center [368, 148] width 45 height 15
click at [354, 151] on input "False" at bounding box center [351, 149] width 5 height 4
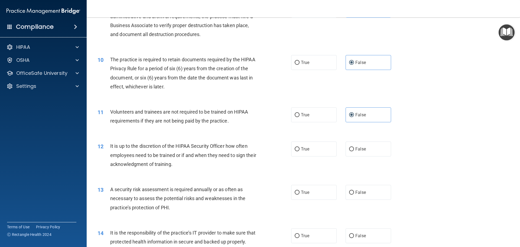
scroll to position [433, 0]
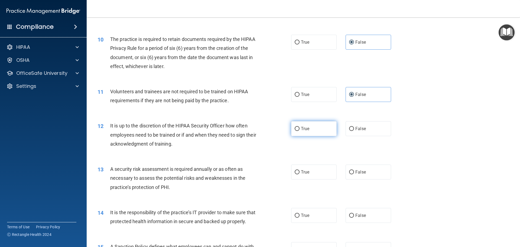
click at [313, 129] on label "True" at bounding box center [313, 128] width 45 height 15
click at [300, 129] on input "True" at bounding box center [297, 129] width 5 height 4
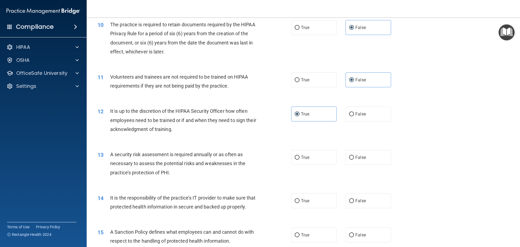
scroll to position [460, 0]
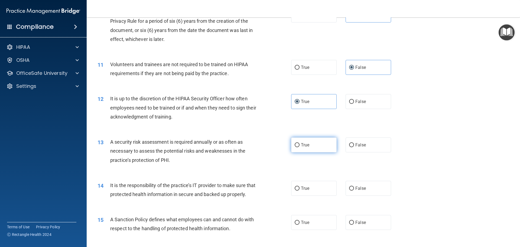
click at [312, 145] on label "True" at bounding box center [313, 144] width 45 height 15
click at [300, 145] on input "True" at bounding box center [297, 145] width 5 height 4
click at [385, 192] on label "False" at bounding box center [368, 188] width 45 height 15
click at [354, 190] on input "False" at bounding box center [351, 188] width 5 height 4
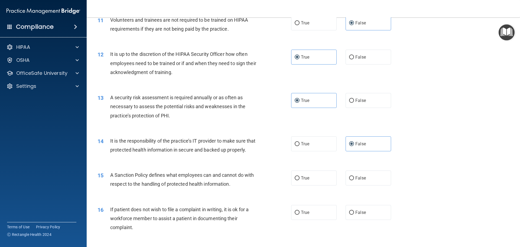
scroll to position [515, 0]
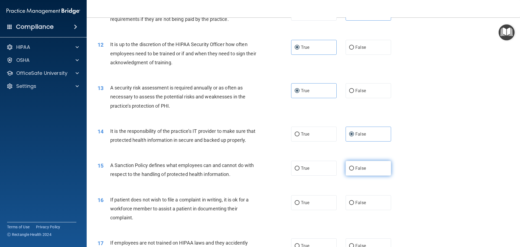
click at [355, 175] on label "False" at bounding box center [368, 168] width 45 height 15
click at [354, 170] on input "False" at bounding box center [351, 168] width 5 height 4
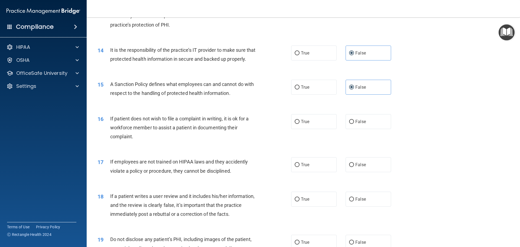
scroll to position [596, 0]
click at [312, 129] on label "True" at bounding box center [313, 121] width 45 height 15
click at [300, 123] on input "True" at bounding box center [297, 121] width 5 height 4
click at [363, 169] on label "False" at bounding box center [368, 164] width 45 height 15
click at [354, 167] on input "False" at bounding box center [351, 164] width 5 height 4
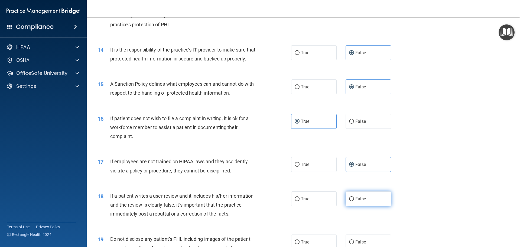
click at [355, 201] on span "False" at bounding box center [360, 198] width 11 height 5
click at [353, 201] on input "False" at bounding box center [351, 199] width 5 height 4
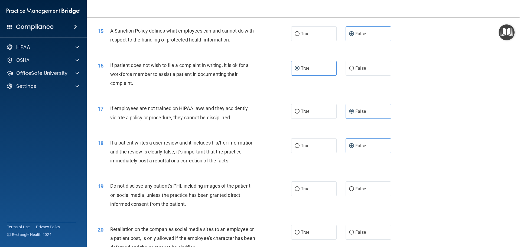
scroll to position [677, 0]
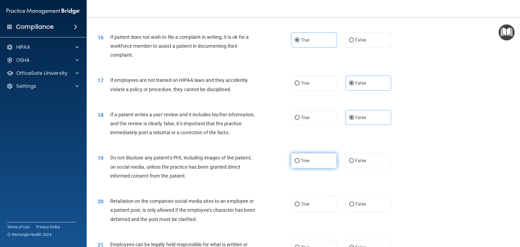
click at [314, 168] on label "True" at bounding box center [313, 160] width 45 height 15
click at [300, 163] on input "True" at bounding box center [297, 161] width 5 height 4
click at [356, 206] on span "False" at bounding box center [360, 203] width 11 height 5
click at [354, 206] on input "False" at bounding box center [351, 204] width 5 height 4
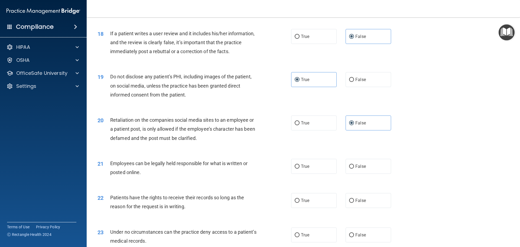
scroll to position [758, 0]
click at [301, 168] on span "True" at bounding box center [305, 165] width 8 height 5
click at [300, 168] on input "True" at bounding box center [297, 166] width 5 height 4
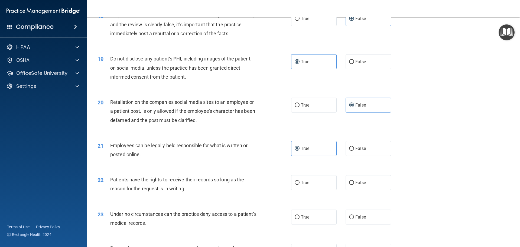
scroll to position [785, 0]
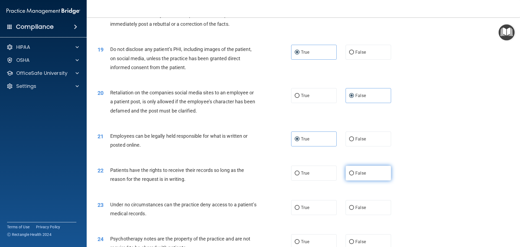
click at [351, 175] on input "False" at bounding box center [351, 173] width 5 height 4
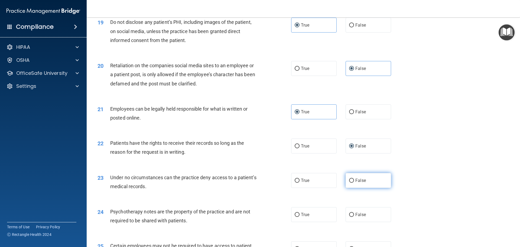
click at [365, 188] on label "False" at bounding box center [368, 180] width 45 height 15
click at [354, 183] on input "False" at bounding box center [351, 180] width 5 height 4
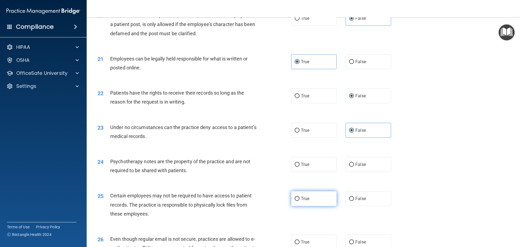
scroll to position [867, 0]
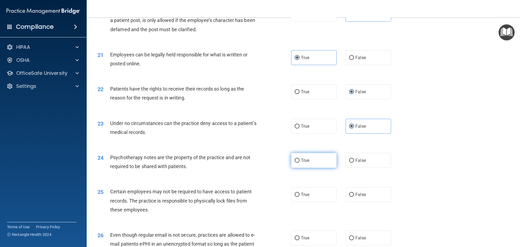
click at [298, 168] on label "True" at bounding box center [313, 160] width 45 height 15
click at [298, 162] on input "True" at bounding box center [297, 160] width 5 height 4
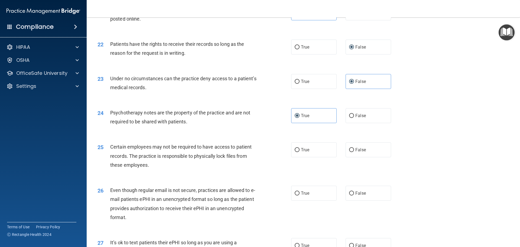
scroll to position [921, 0]
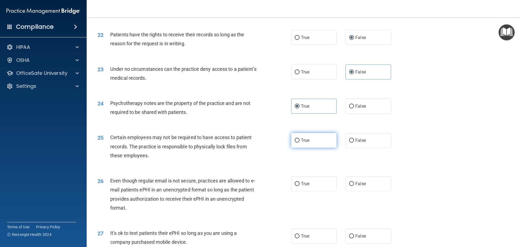
click at [296, 148] on label "True" at bounding box center [313, 140] width 45 height 15
click at [296, 142] on input "True" at bounding box center [297, 140] width 5 height 4
click at [302, 186] on span "True" at bounding box center [305, 183] width 8 height 5
click at [300, 186] on input "True" at bounding box center [297, 184] width 5 height 4
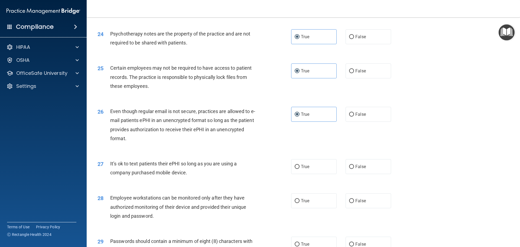
scroll to position [1002, 0]
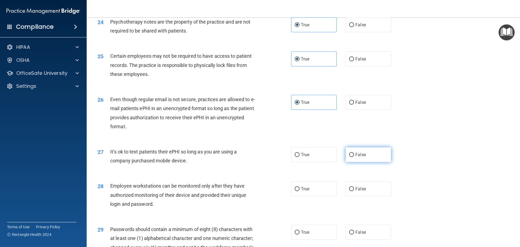
click at [346, 162] on label "False" at bounding box center [368, 154] width 45 height 15
click at [349, 157] on input "False" at bounding box center [351, 155] width 5 height 4
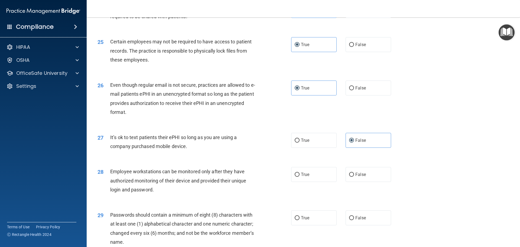
scroll to position [1029, 0]
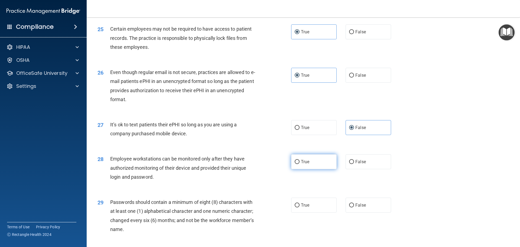
click at [309, 169] on label "True" at bounding box center [313, 161] width 45 height 15
click at [300, 164] on input "True" at bounding box center [297, 162] width 5 height 4
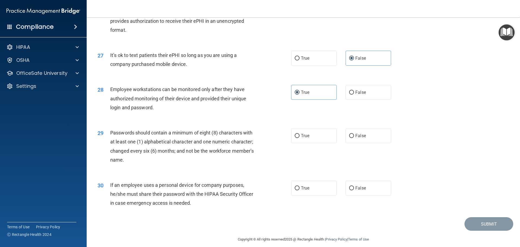
scroll to position [1110, 0]
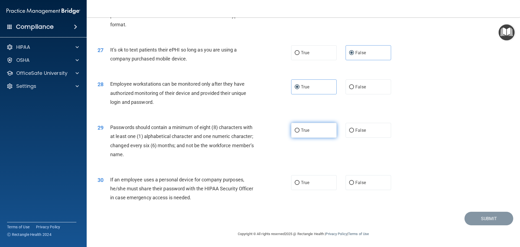
click at [324, 135] on label "True" at bounding box center [313, 130] width 45 height 15
click at [300, 132] on input "True" at bounding box center [297, 130] width 5 height 4
click at [371, 186] on label "False" at bounding box center [368, 182] width 45 height 15
click at [354, 185] on input "False" at bounding box center [351, 183] width 5 height 4
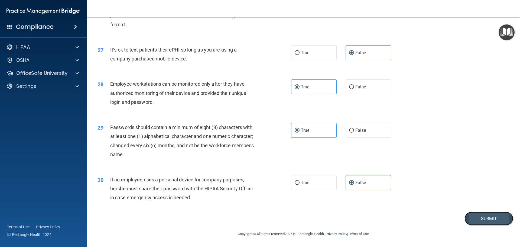
click at [481, 216] on button "Submit" at bounding box center [488, 219] width 49 height 14
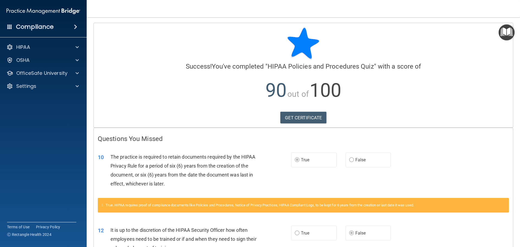
click at [506, 34] on img "Open Resource Center" at bounding box center [507, 32] width 16 height 16
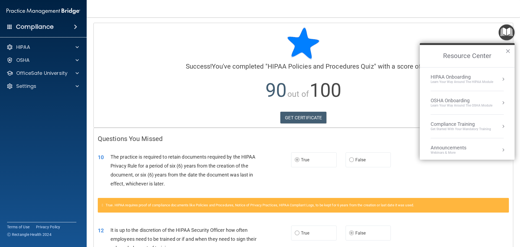
click at [453, 125] on div "Compliance Training" at bounding box center [461, 124] width 60 height 6
click at [441, 76] on div "HIPAA Training for Members" at bounding box center [454, 76] width 60 height 5
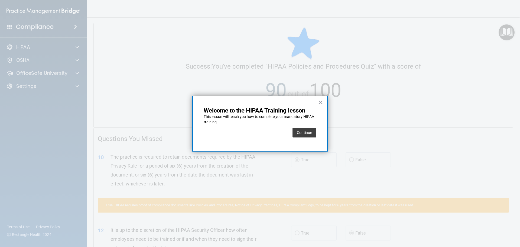
click at [317, 134] on div "× Welcome to the HIPAA Training lesson This lesson will teach you how to comple…" at bounding box center [259, 124] width 135 height 56
click at [307, 134] on button "Continue" at bounding box center [304, 133] width 24 height 10
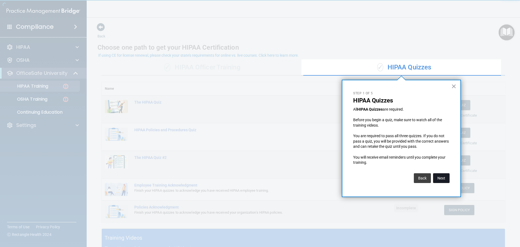
click at [445, 174] on button "Next" at bounding box center [441, 178] width 17 height 10
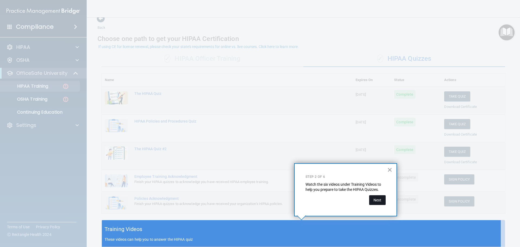
click at [373, 197] on button "Next" at bounding box center [377, 200] width 17 height 10
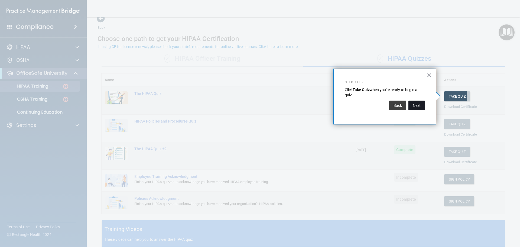
click at [422, 105] on button "Next" at bounding box center [416, 105] width 17 height 10
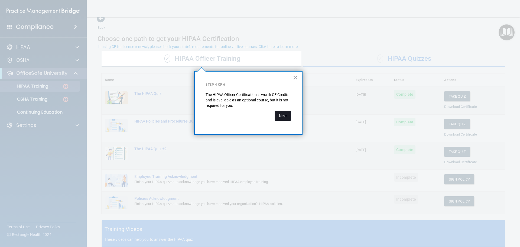
click at [283, 117] on button "Next" at bounding box center [283, 116] width 17 height 10
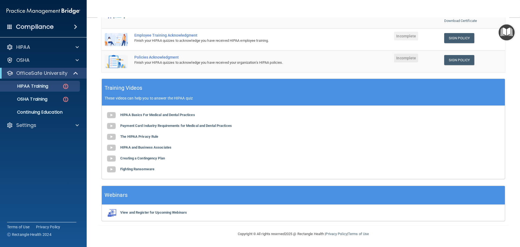
scroll to position [14, 0]
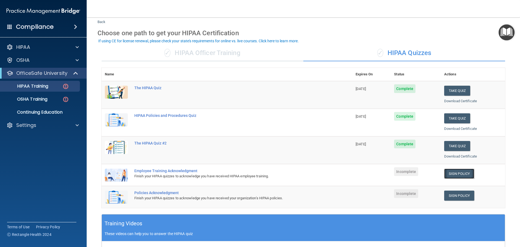
click at [452, 175] on link "Sign Policy" at bounding box center [459, 173] width 30 height 10
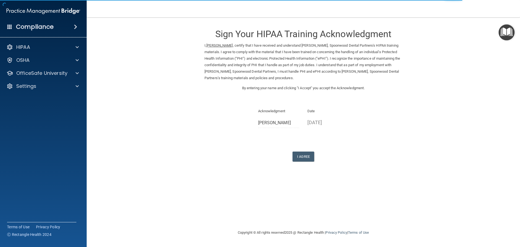
click at [230, 216] on div "Sign Your HIPAA Training Acknowledgment I, Robyn Davis , certify that I have re…" at bounding box center [303, 123] width 412 height 201
click at [305, 158] on button "I Agree" at bounding box center [303, 156] width 22 height 10
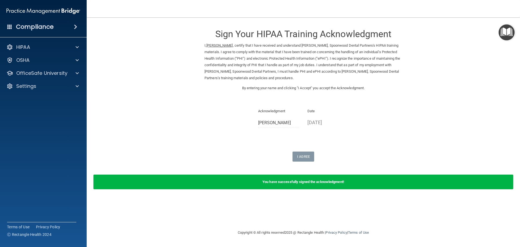
drag, startPoint x: 503, startPoint y: 37, endPoint x: 498, endPoint y: 41, distance: 6.0
click at [503, 37] on img "Open Resource Center" at bounding box center [507, 32] width 16 height 16
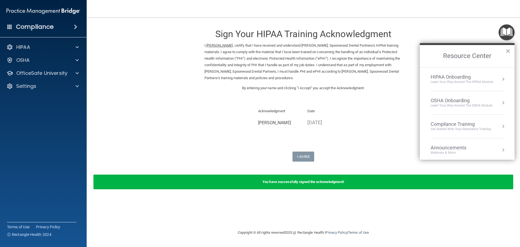
click at [464, 131] on div "Get Started with your mandatory training" at bounding box center [461, 129] width 60 height 5
click at [469, 71] on ol "HIPAA Training for Members" at bounding box center [467, 113] width 86 height 92
click at [465, 76] on div "HIPAA Training for Members" at bounding box center [454, 76] width 60 height 5
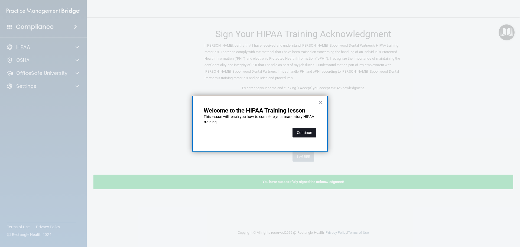
click at [297, 129] on button "Continue" at bounding box center [304, 133] width 24 height 10
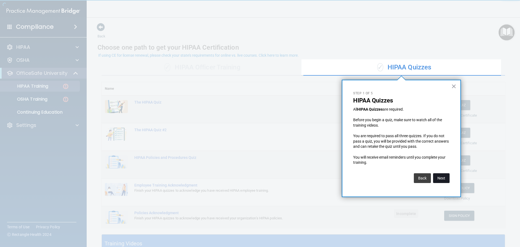
click at [438, 175] on button "Next" at bounding box center [441, 178] width 17 height 10
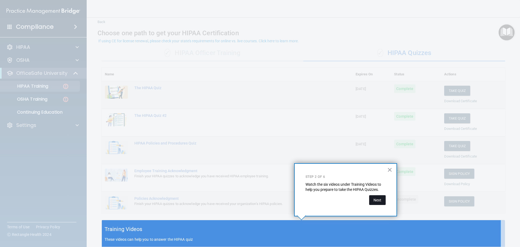
click at [379, 199] on button "Next" at bounding box center [377, 200] width 17 height 10
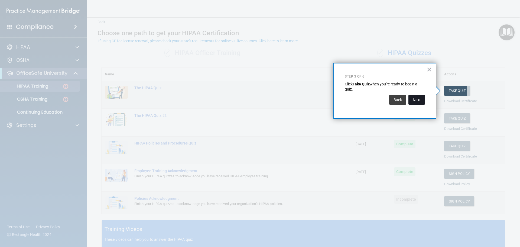
click at [421, 102] on button "Next" at bounding box center [416, 100] width 17 height 10
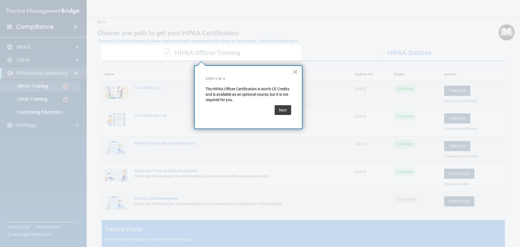
click at [285, 107] on button "Next" at bounding box center [283, 110] width 17 height 10
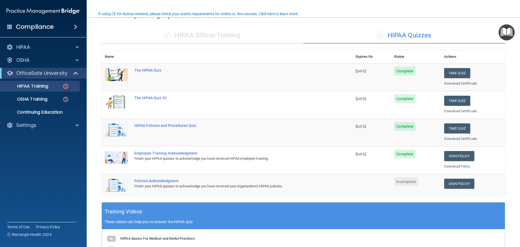
scroll to position [41, 0]
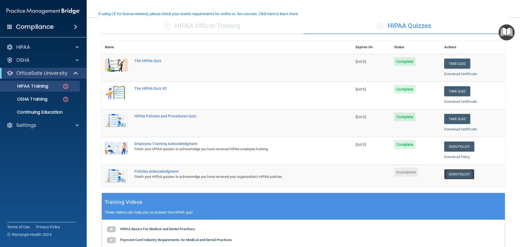
click at [467, 173] on link "Sign Policy" at bounding box center [459, 174] width 30 height 10
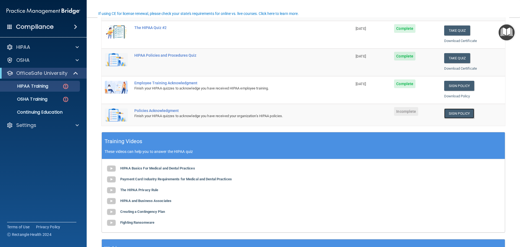
scroll to position [155, 0]
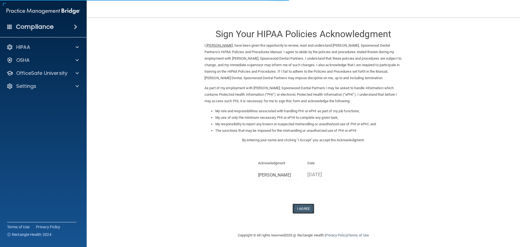
click at [304, 206] on button "I Agree" at bounding box center [303, 208] width 22 height 10
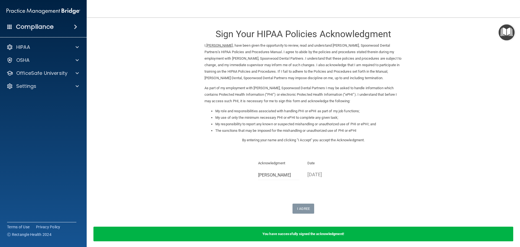
click at [505, 28] on img "Open Resource Center" at bounding box center [507, 32] width 16 height 16
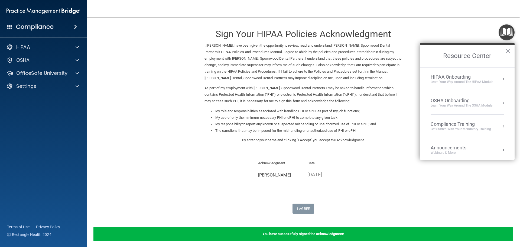
click at [445, 126] on div "Compliance Training" at bounding box center [461, 124] width 60 height 6
click at [462, 81] on li "HIPAA Training for Members" at bounding box center [467, 79] width 86 height 11
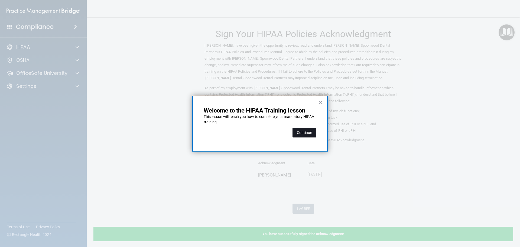
click at [311, 128] on button "Continue" at bounding box center [304, 133] width 24 height 10
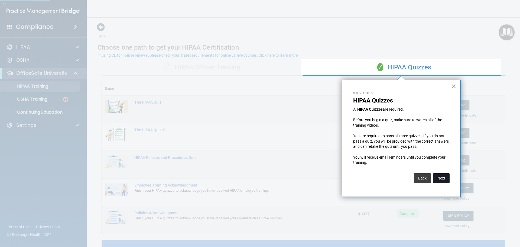
click at [443, 178] on button "Next" at bounding box center [441, 178] width 17 height 10
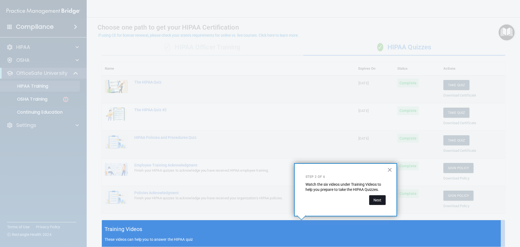
click at [376, 201] on button "Next" at bounding box center [377, 200] width 17 height 10
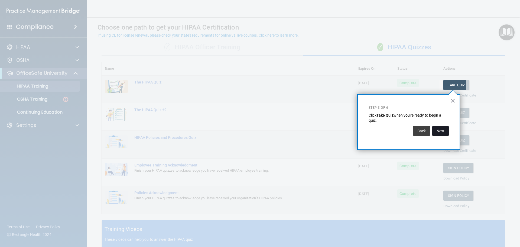
click at [440, 130] on button "Next" at bounding box center [440, 131] width 17 height 10
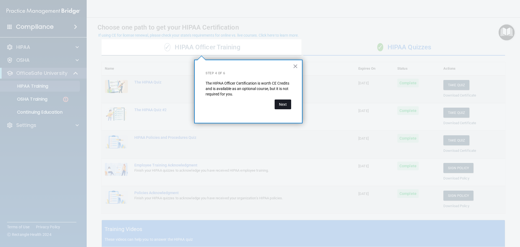
click at [289, 108] on button "Next" at bounding box center [283, 104] width 17 height 10
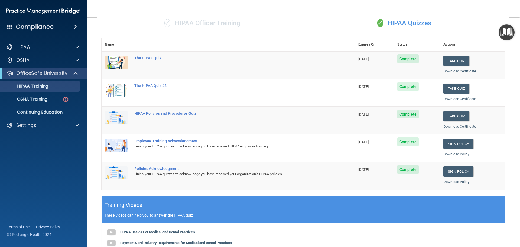
scroll to position [26, 0]
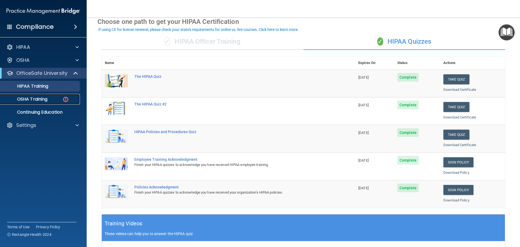
click at [50, 99] on div "OSHA Training" at bounding box center [41, 98] width 74 height 5
